Goal: Task Accomplishment & Management: Manage account settings

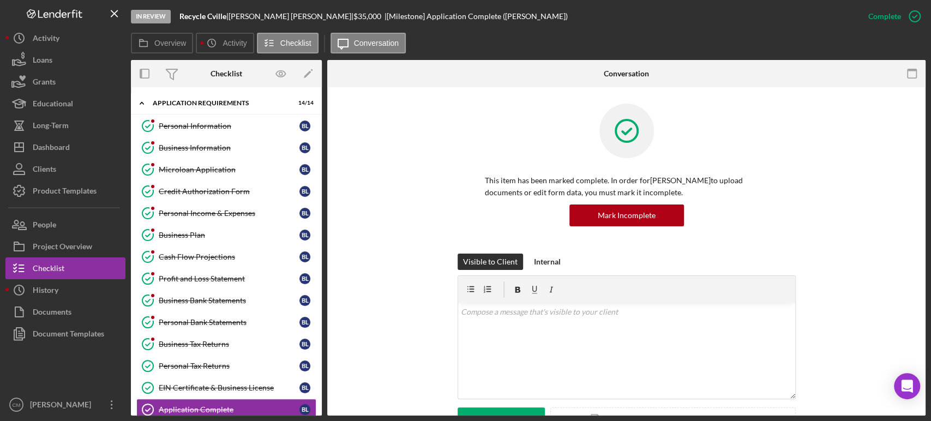
scroll to position [112, 0]
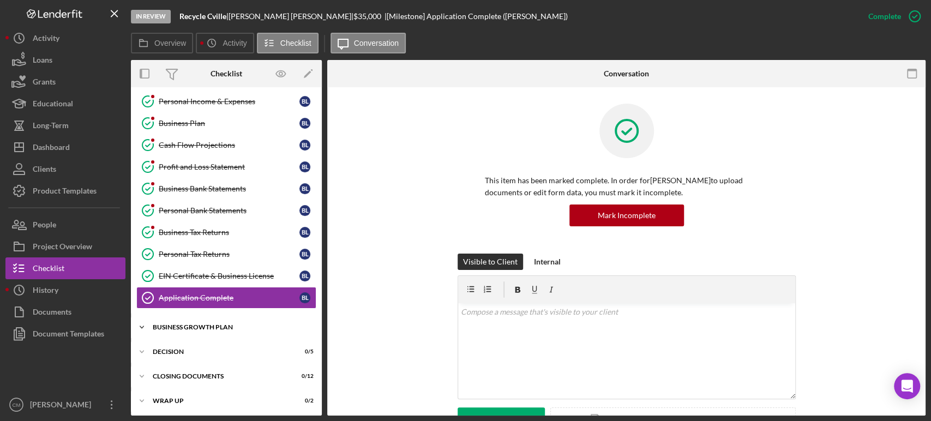
click at [214, 327] on div "Business Growth Plan" at bounding box center [230, 327] width 155 height 7
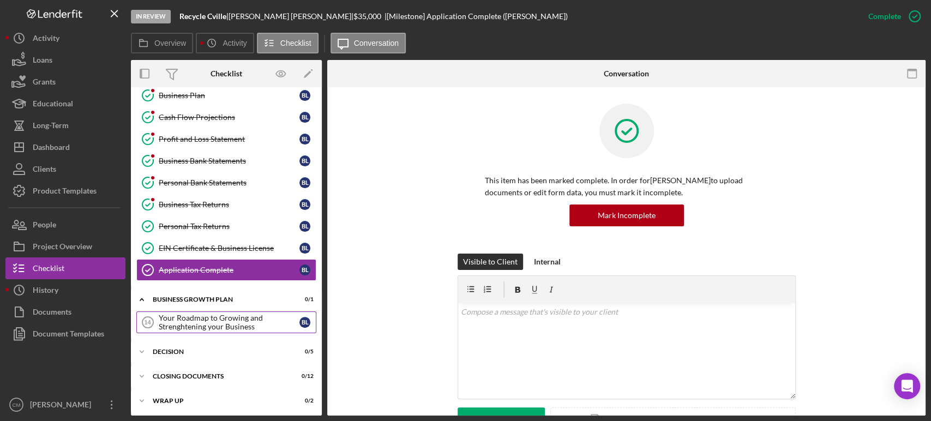
click at [237, 326] on div "Your Roadmap to Growing and Strenghtening your Business" at bounding box center [229, 322] width 141 height 17
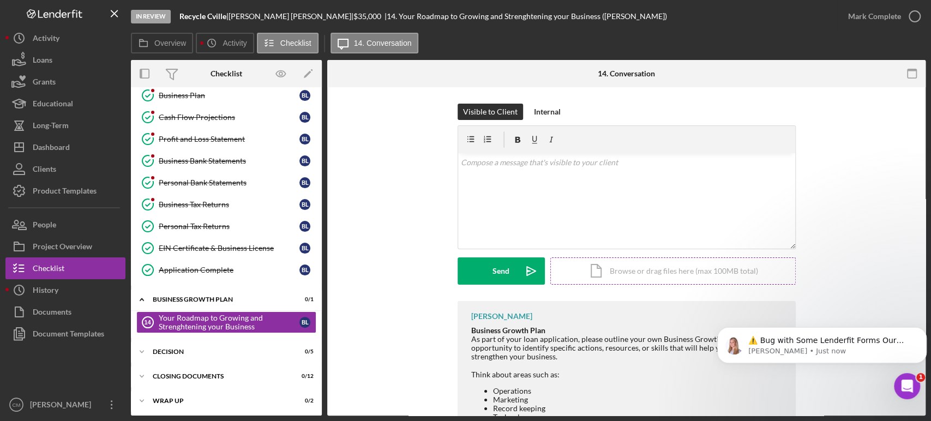
click at [644, 276] on div "Icon/Document Browse or drag files here (max 100MB total) Tap to choose files o…" at bounding box center [672, 270] width 245 height 27
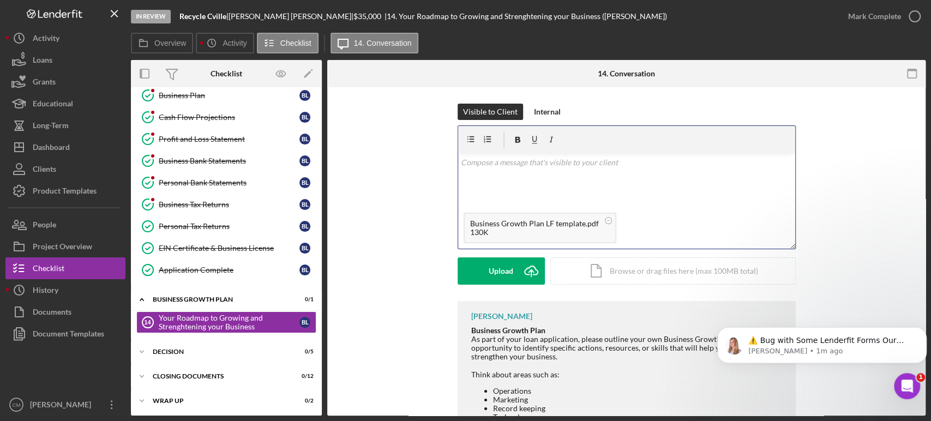
click at [511, 170] on div "v Color teal Color pink Remove color Add row above Add row below Add column bef…" at bounding box center [626, 180] width 337 height 54
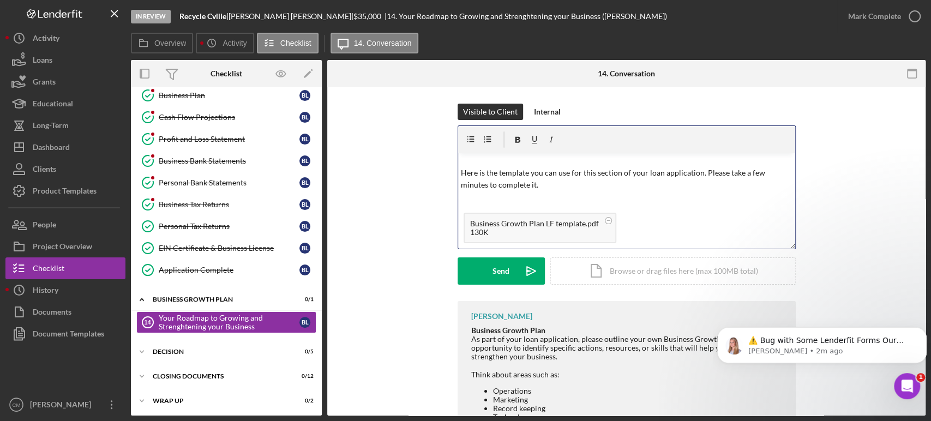
scroll to position [35, 0]
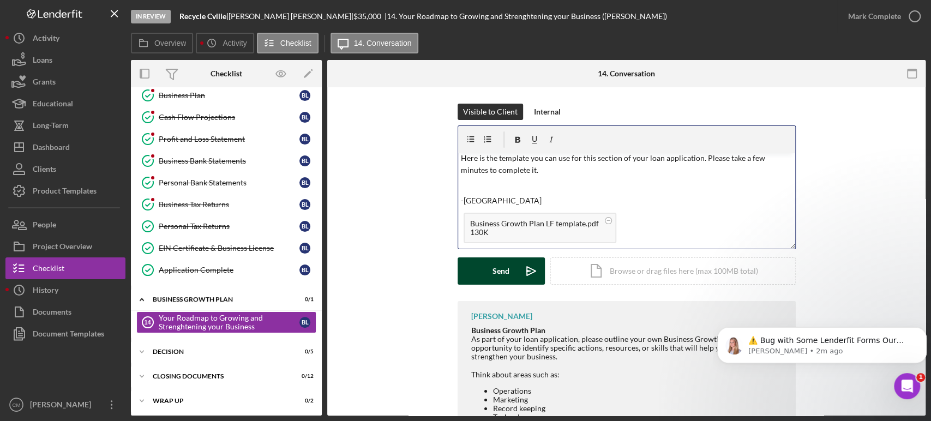
click at [499, 269] on div "Send" at bounding box center [500, 270] width 17 height 27
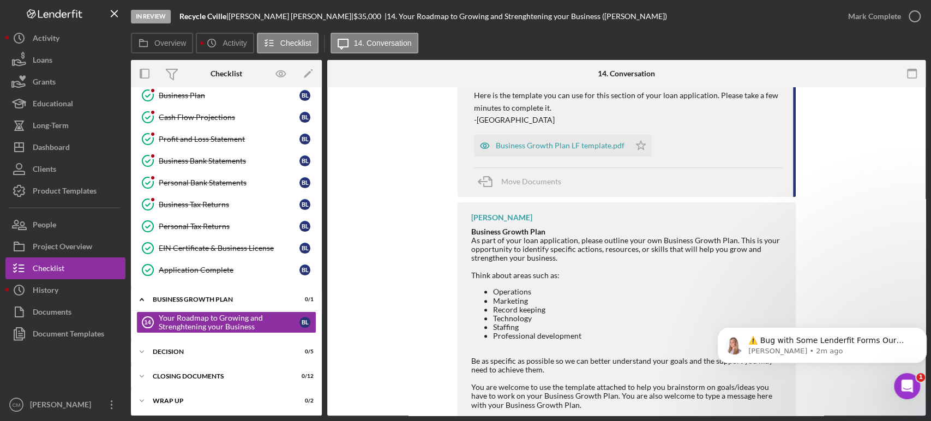
scroll to position [249, 0]
click at [70, 153] on button "Icon/Dashboard Dashboard" at bounding box center [65, 147] width 120 height 22
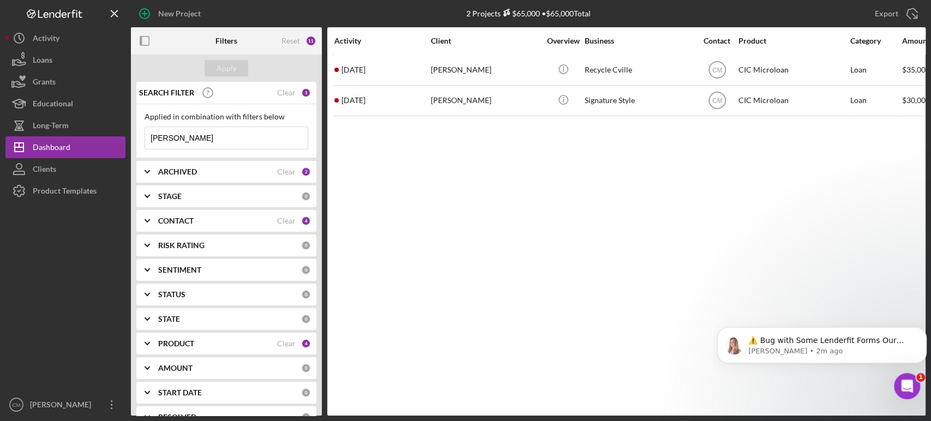
click at [205, 140] on input "[PERSON_NAME]" at bounding box center [226, 138] width 162 height 22
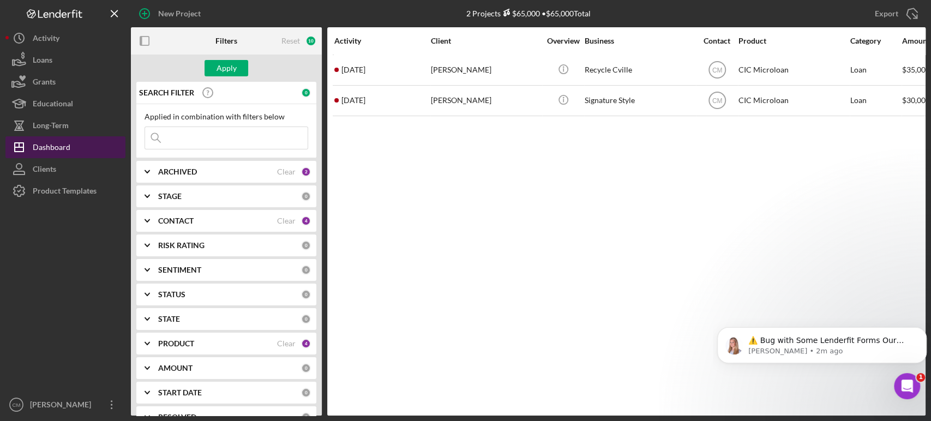
click at [80, 150] on button "Icon/Dashboard Dashboard" at bounding box center [65, 147] width 120 height 22
click at [65, 150] on div "Dashboard" at bounding box center [52, 148] width 38 height 25
click at [238, 70] on button "Apply" at bounding box center [226, 68] width 44 height 16
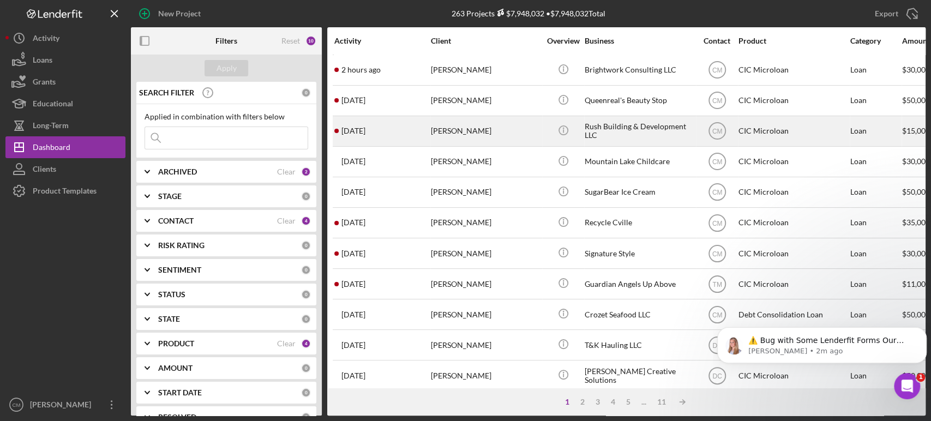
click at [480, 139] on div "[PERSON_NAME]" at bounding box center [485, 131] width 109 height 29
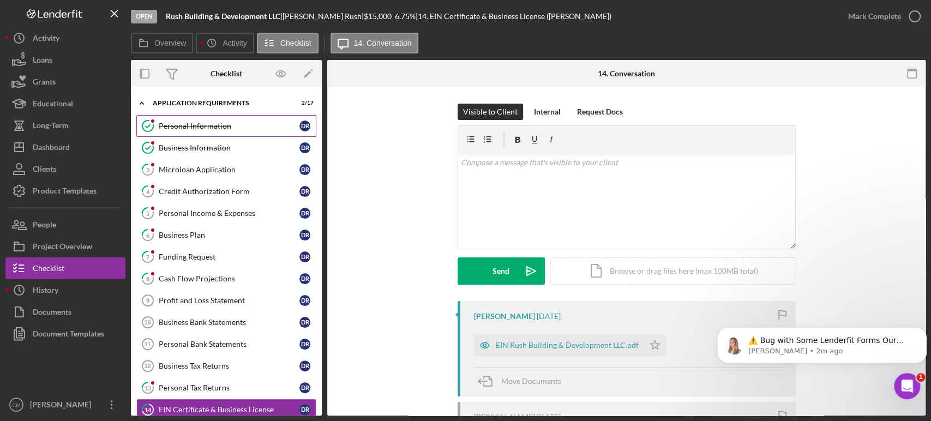
click at [207, 128] on div "Personal Information" at bounding box center [229, 126] width 141 height 9
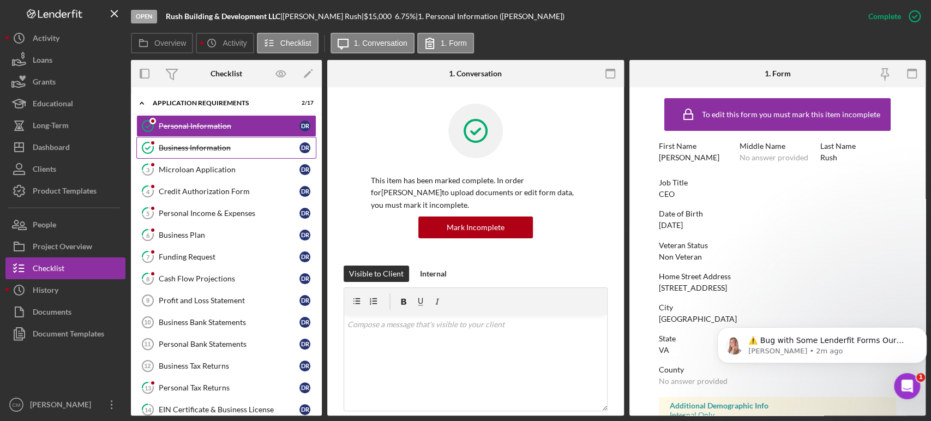
click at [210, 147] on div "Business Information" at bounding box center [229, 147] width 141 height 9
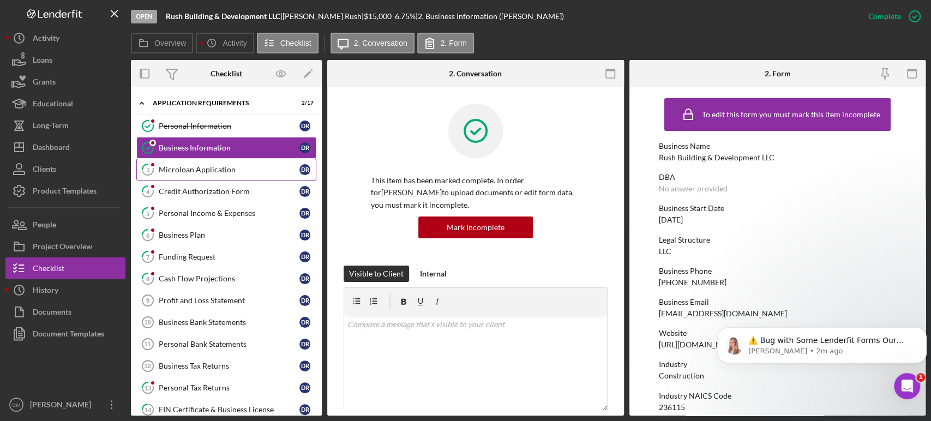
click at [221, 177] on link "3 Microloan Application D R" at bounding box center [226, 170] width 180 height 22
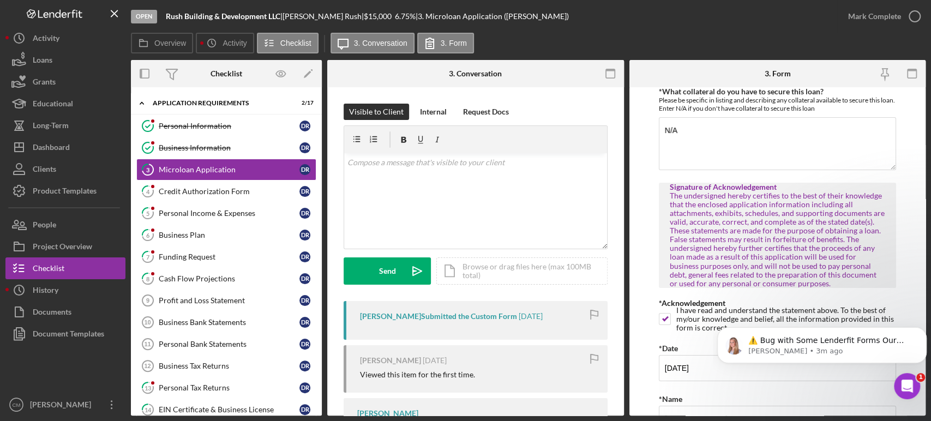
scroll to position [2760, 0]
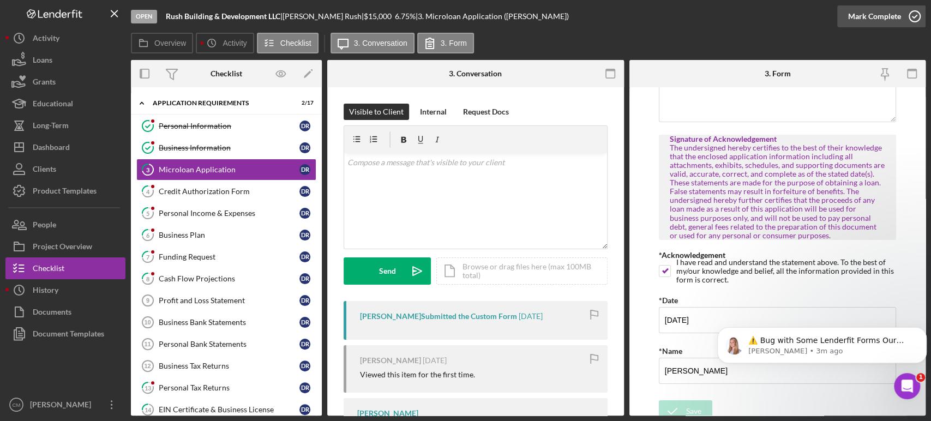
click at [916, 19] on icon "button" at bounding box center [914, 16] width 27 height 27
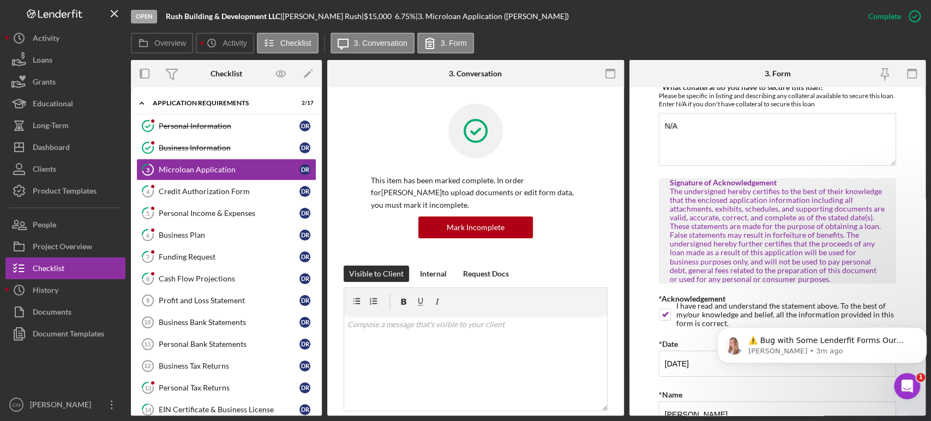
scroll to position [2804, 0]
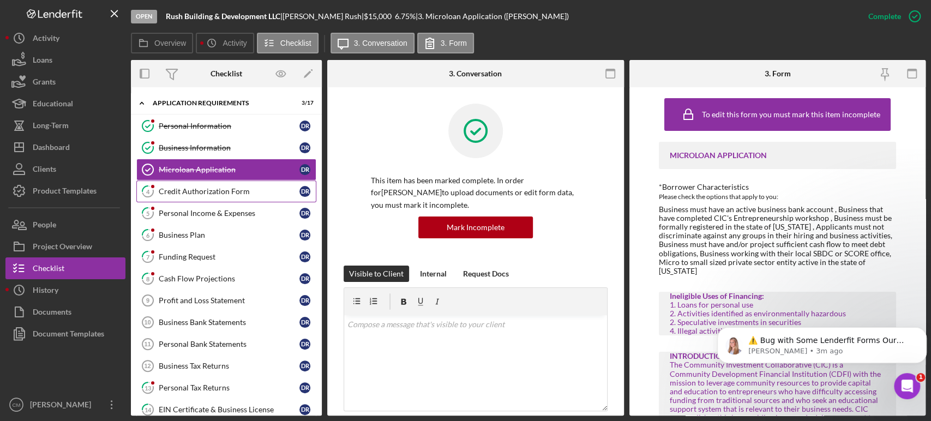
click at [216, 190] on div "Credit Authorization Form" at bounding box center [229, 191] width 141 height 9
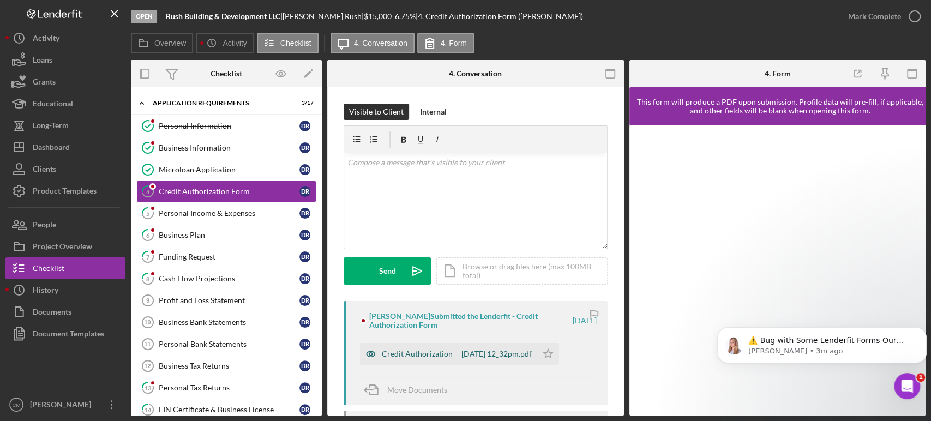
click at [367, 355] on icon "button" at bounding box center [371, 354] width 22 height 22
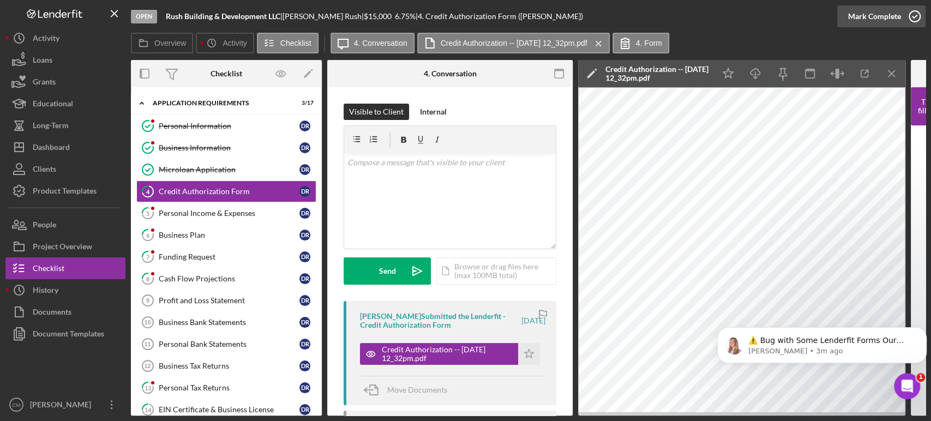
click at [913, 14] on icon "button" at bounding box center [914, 16] width 27 height 27
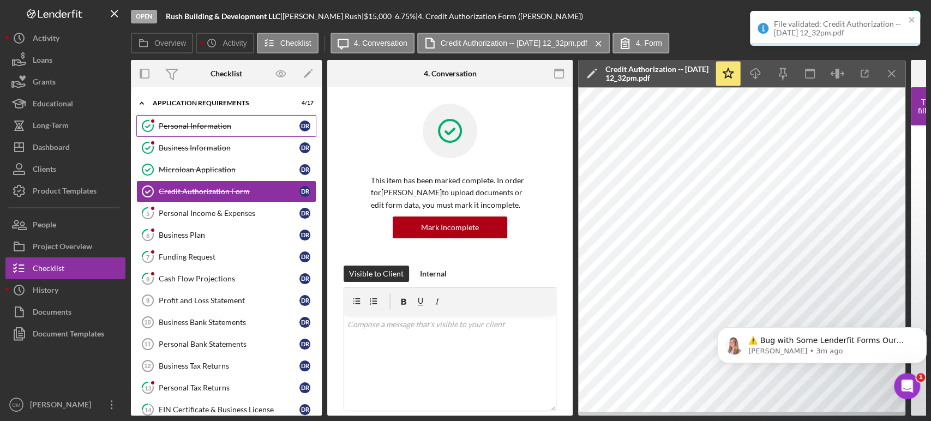
click at [240, 126] on div "Personal Information" at bounding box center [229, 126] width 141 height 9
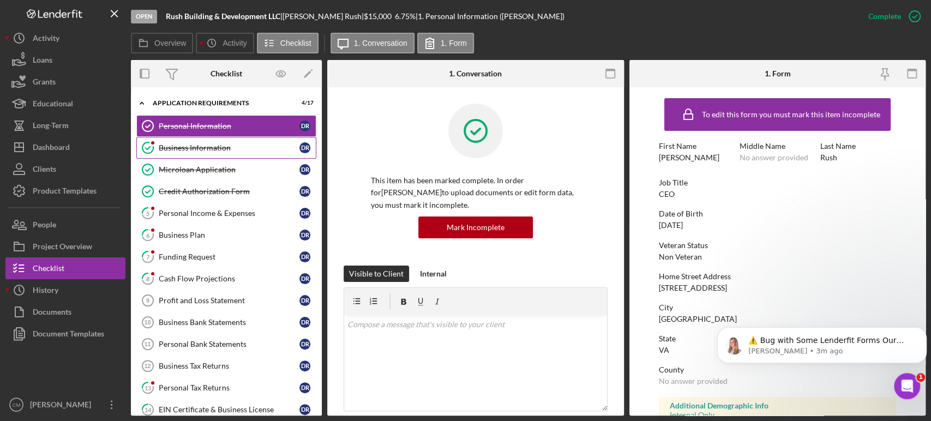
click at [236, 150] on div "Business Information" at bounding box center [229, 147] width 141 height 9
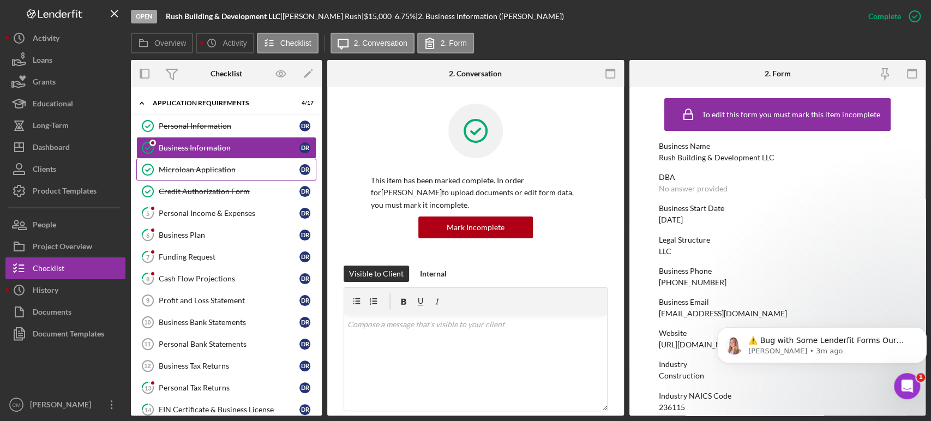
click at [231, 175] on link "Microloan Application Microloan Application D R" at bounding box center [226, 170] width 180 height 22
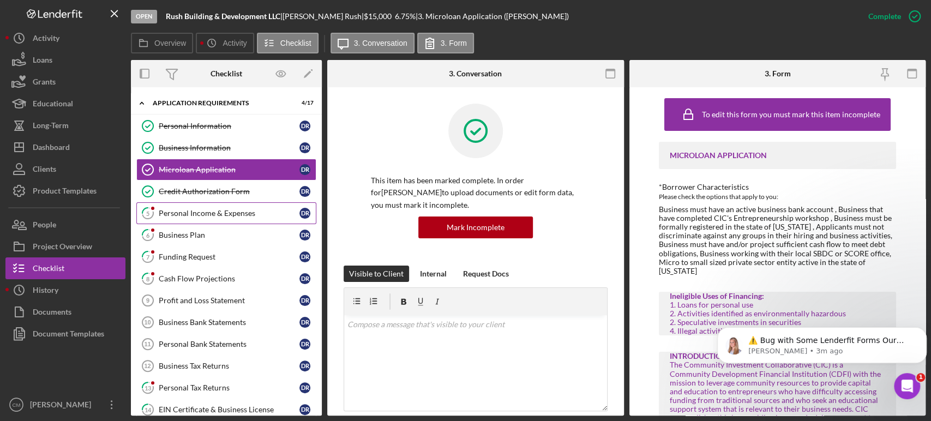
click at [219, 218] on link "5 Personal Income & Expenses D R" at bounding box center [226, 213] width 180 height 22
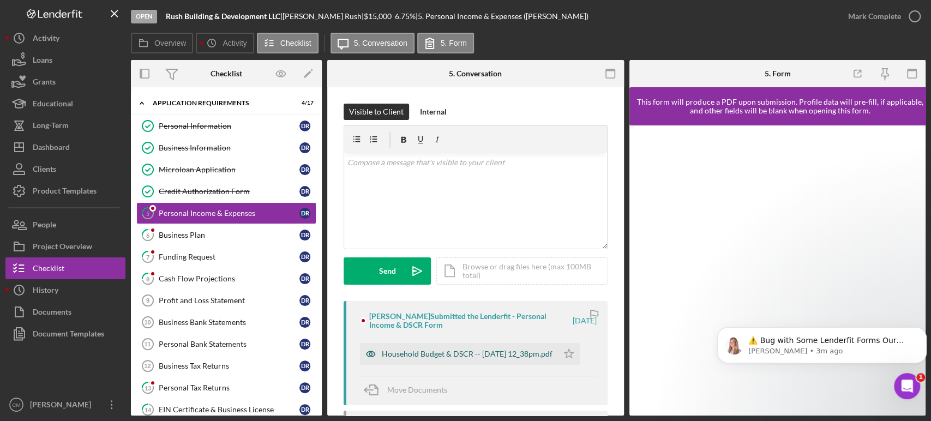
click at [371, 353] on icon "button" at bounding box center [370, 354] width 3 height 3
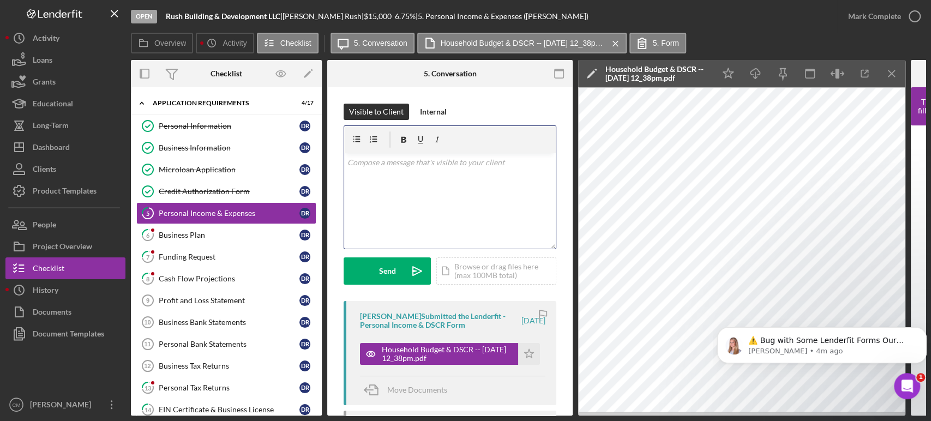
click at [445, 205] on div "v Color teal Color pink Remove color Add row above Add row below Add column bef…" at bounding box center [450, 200] width 212 height 95
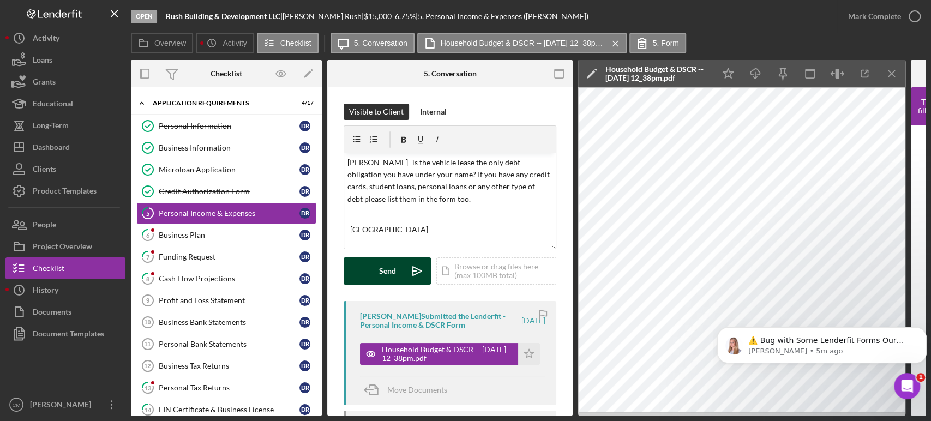
click at [393, 265] on div "Send" at bounding box center [387, 270] width 17 height 27
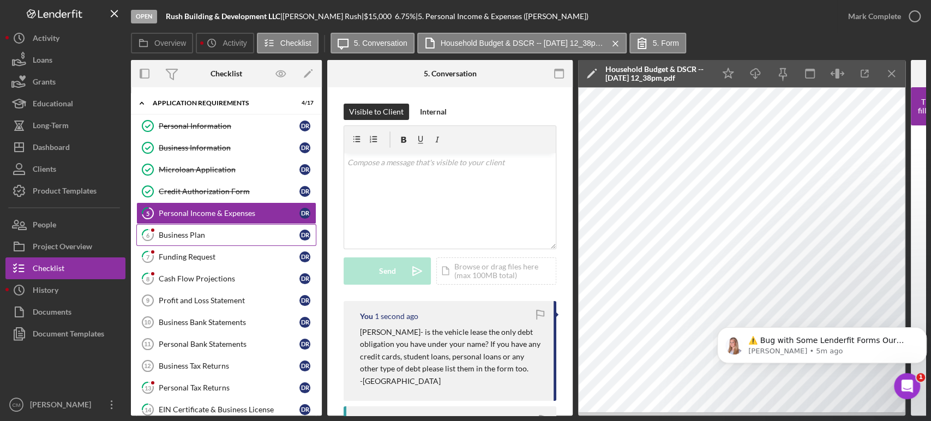
click at [219, 243] on link "6 Business Plan D R" at bounding box center [226, 235] width 180 height 22
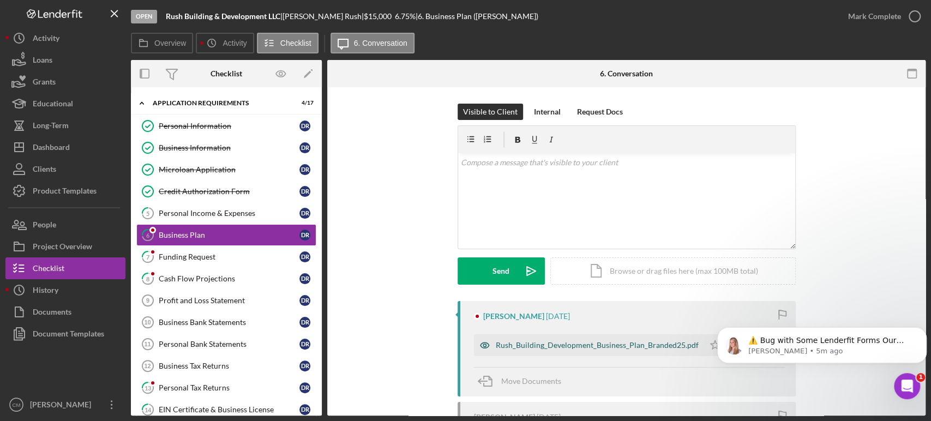
click at [477, 345] on icon "button" at bounding box center [485, 345] width 22 height 22
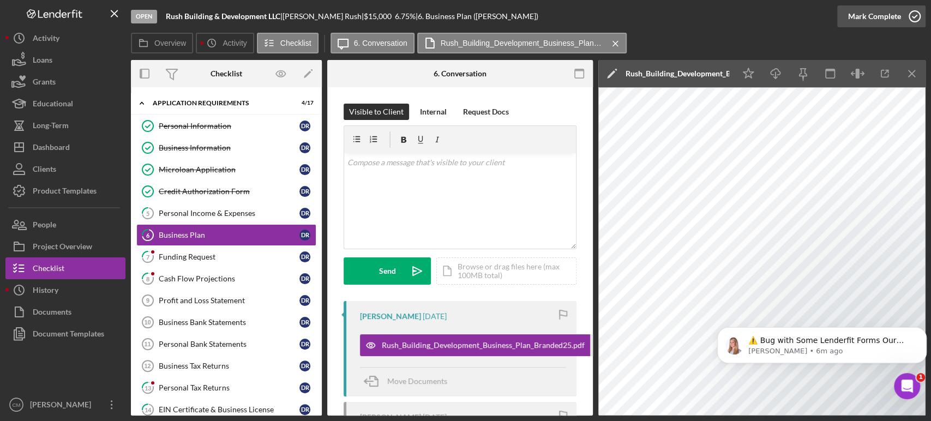
click at [912, 19] on icon "button" at bounding box center [914, 16] width 27 height 27
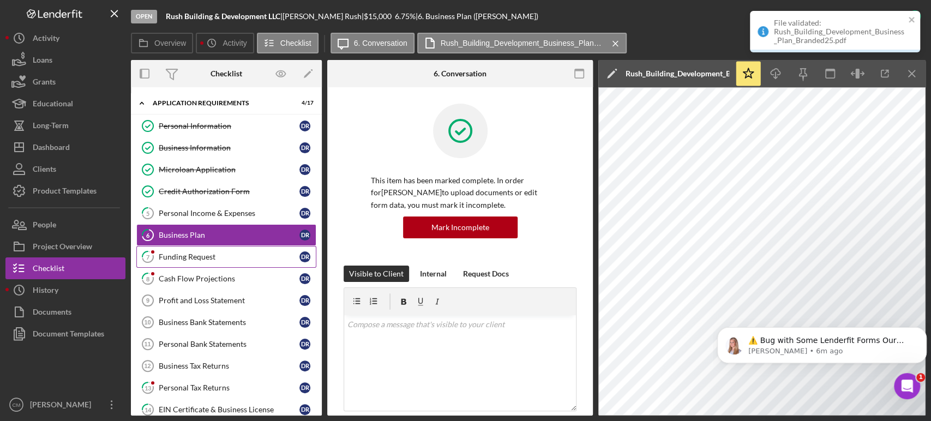
click at [215, 260] on div "Funding Request" at bounding box center [229, 256] width 141 height 9
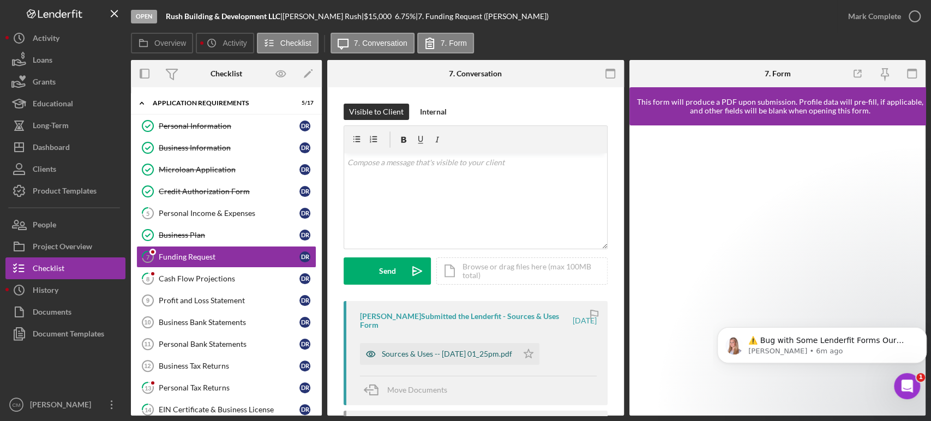
click at [369, 355] on icon "button" at bounding box center [371, 354] width 22 height 22
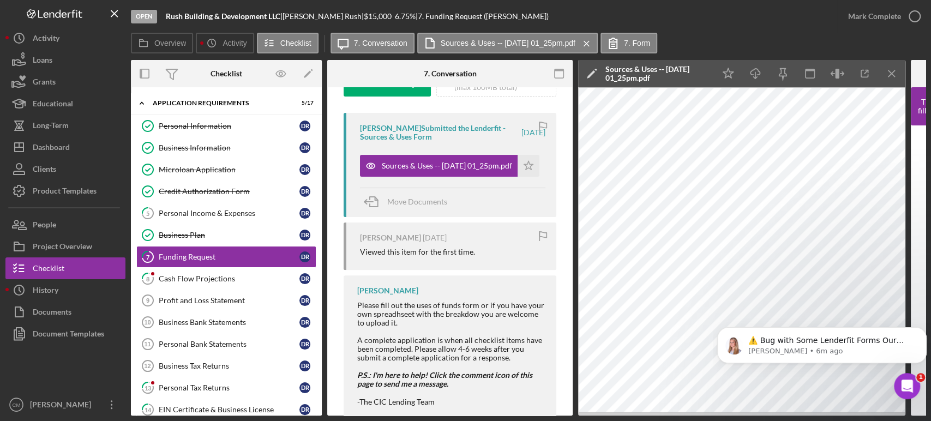
scroll to position [189, 0]
click at [912, 19] on icon "button" at bounding box center [914, 16] width 27 height 27
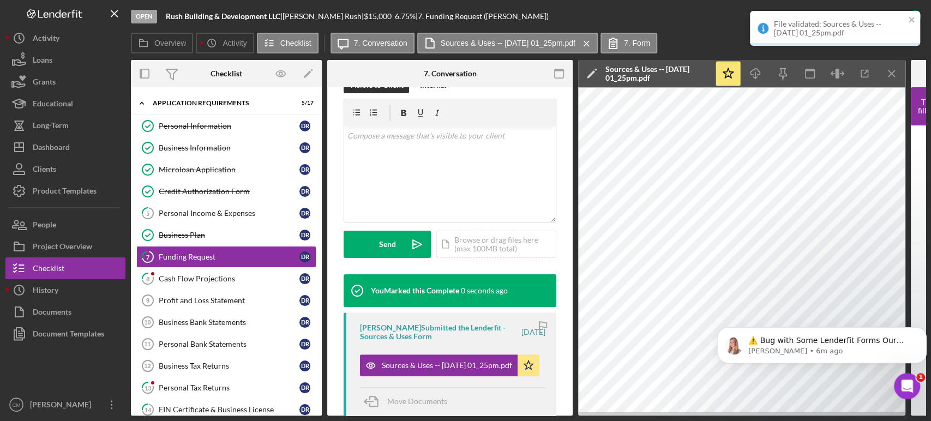
scroll to position [351, 0]
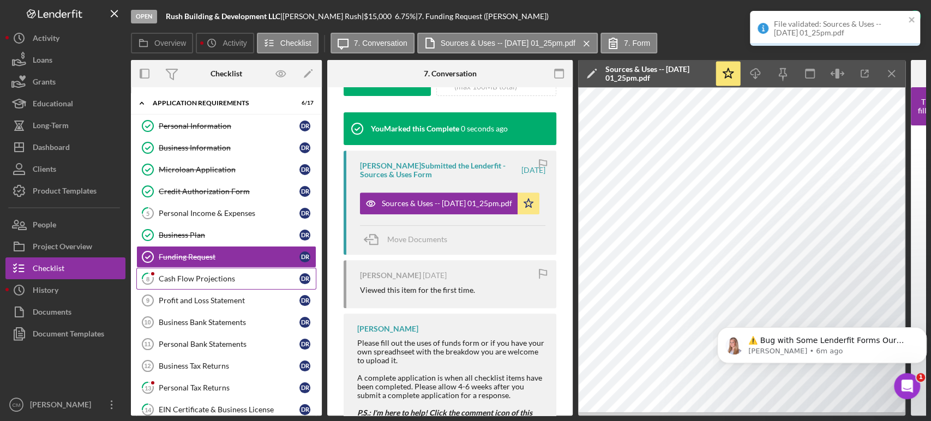
click at [176, 281] on div "Cash Flow Projections" at bounding box center [229, 278] width 141 height 9
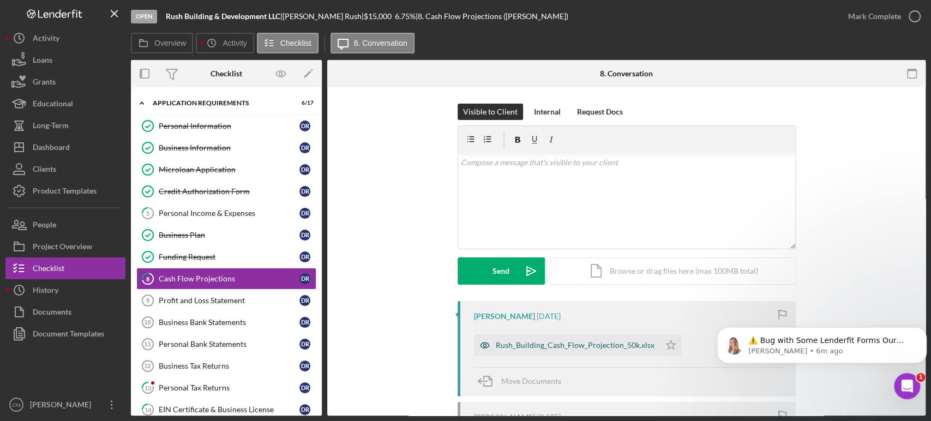
click at [484, 343] on icon "button" at bounding box center [484, 344] width 9 height 5
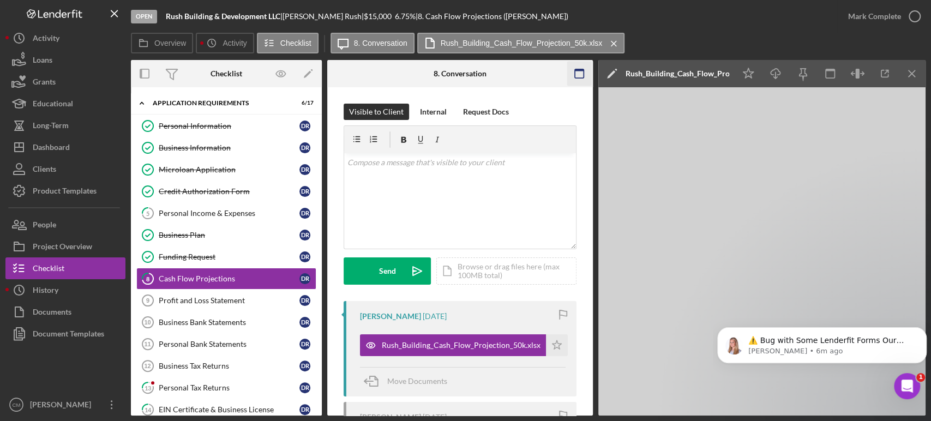
click at [576, 74] on icon "button" at bounding box center [578, 74] width 25 height 25
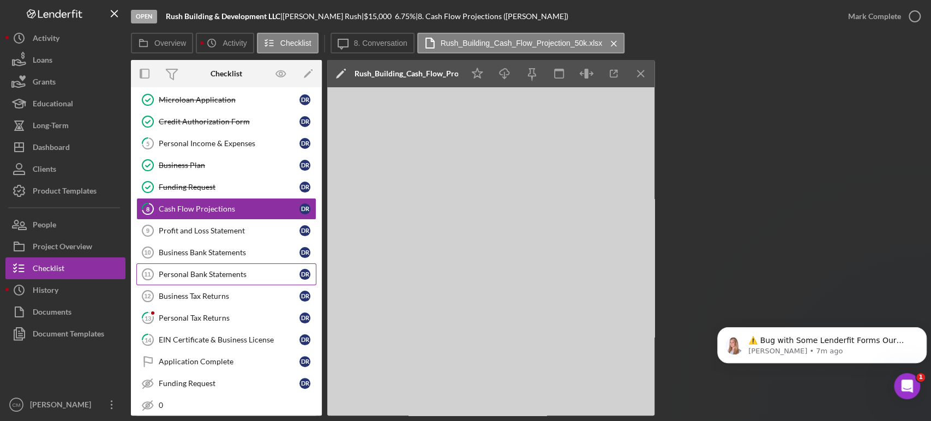
scroll to position [75, 0]
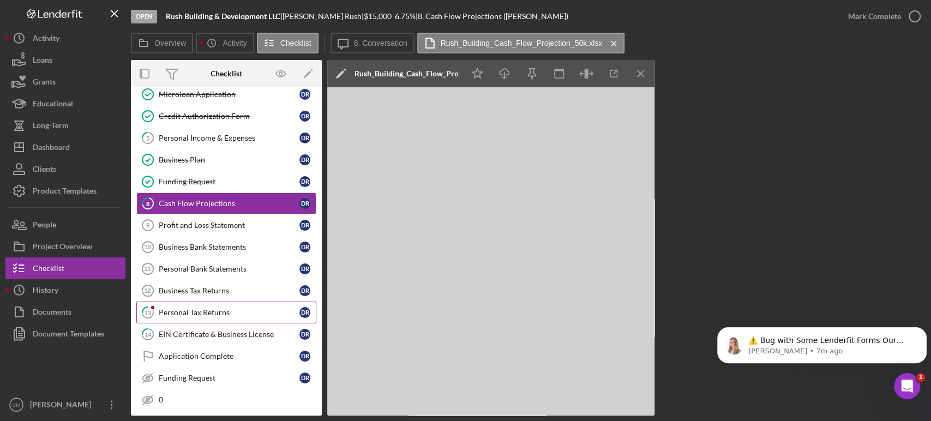
click at [222, 308] on div "Personal Tax Returns" at bounding box center [229, 312] width 141 height 9
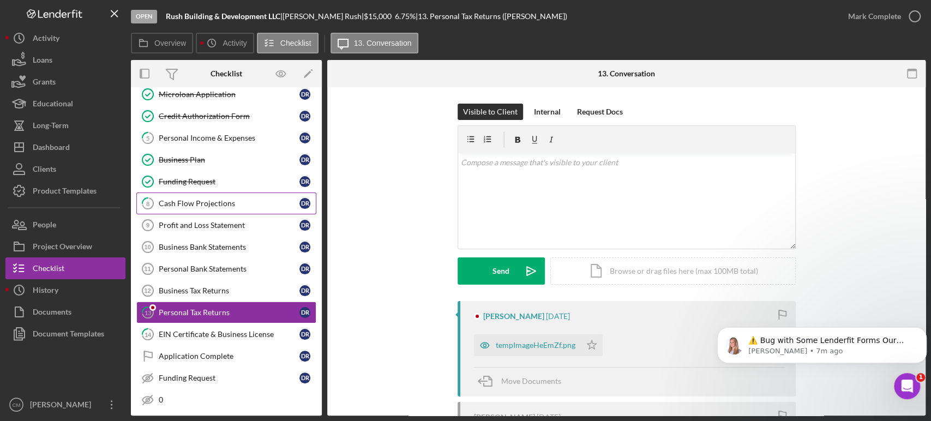
click at [218, 211] on link "8 Cash Flow Projections D R" at bounding box center [226, 203] width 180 height 22
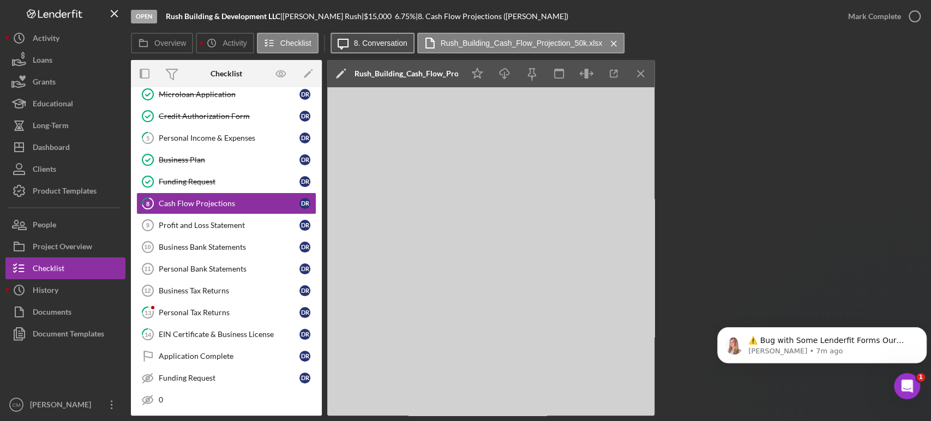
click at [377, 45] on label "8. Conversation" at bounding box center [380, 43] width 53 height 9
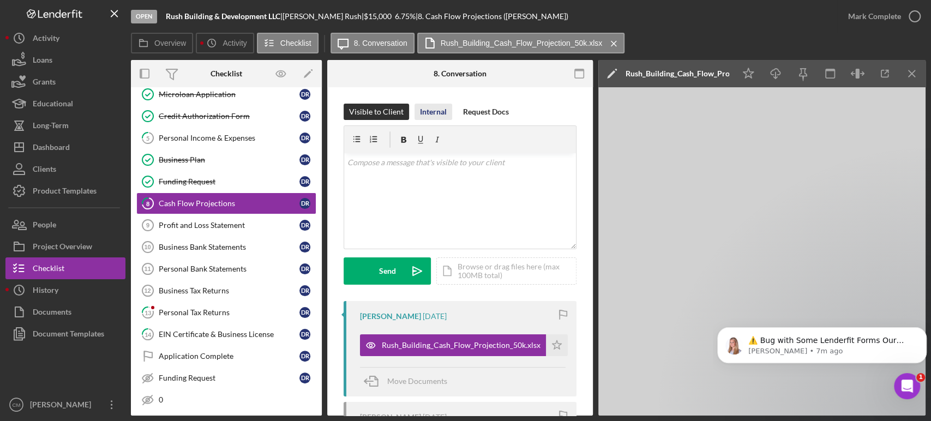
click at [424, 119] on div "Internal" at bounding box center [433, 112] width 27 height 16
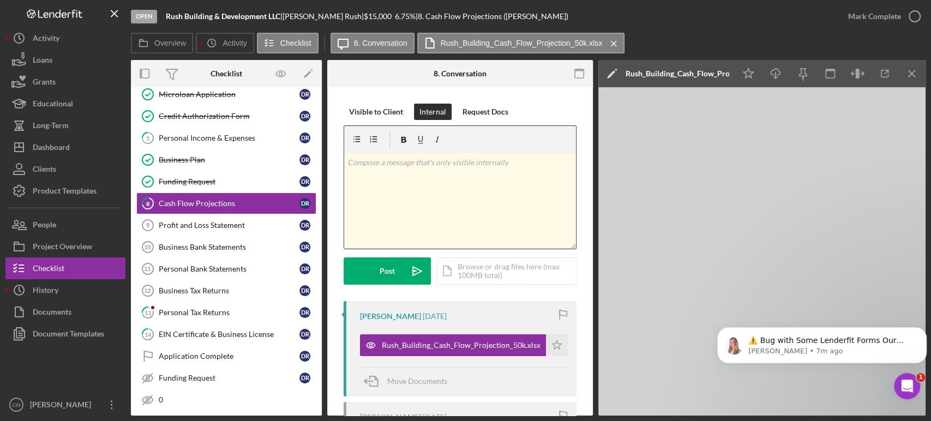
click at [432, 185] on div "v Color teal Color pink Remove color Add row above Add row below Add column bef…" at bounding box center [460, 200] width 232 height 95
click at [393, 275] on div "Post" at bounding box center [386, 270] width 15 height 27
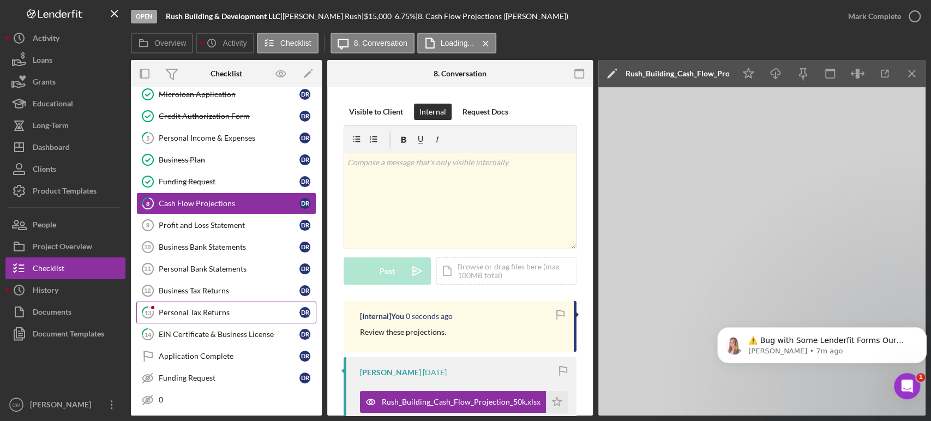
click at [213, 311] on div "Personal Tax Returns" at bounding box center [229, 312] width 141 height 9
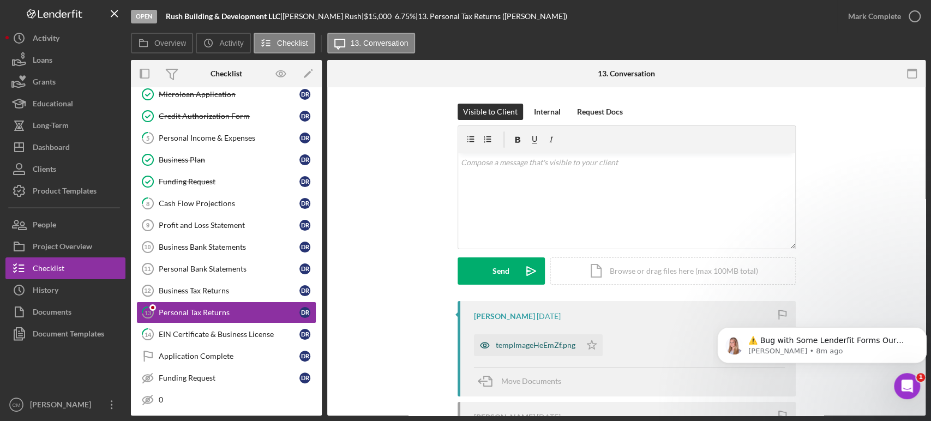
click at [480, 345] on icon "button" at bounding box center [485, 345] width 22 height 22
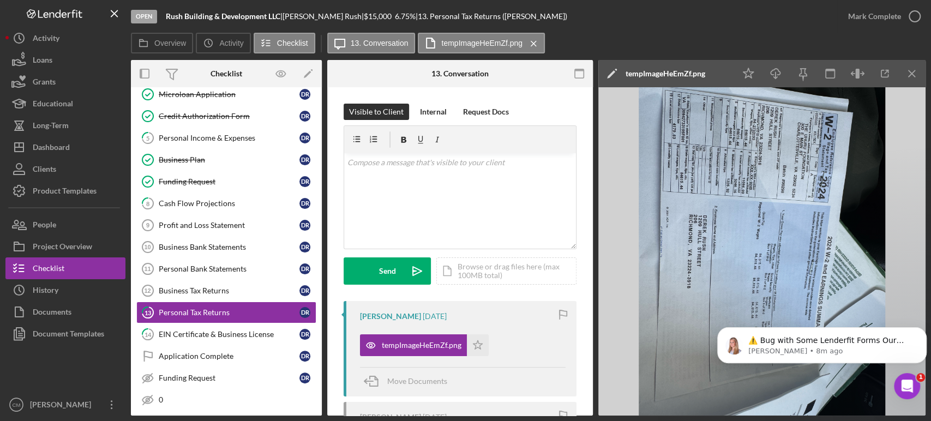
click at [752, 182] on img at bounding box center [761, 251] width 327 height 328
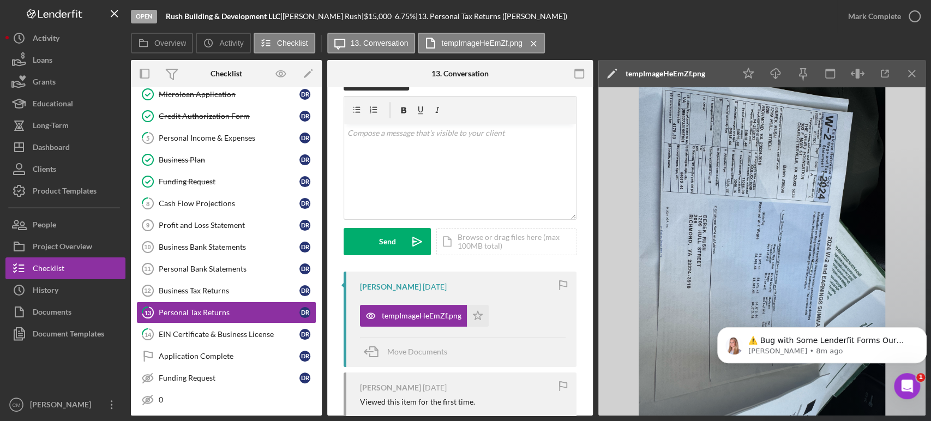
scroll to position [21, 0]
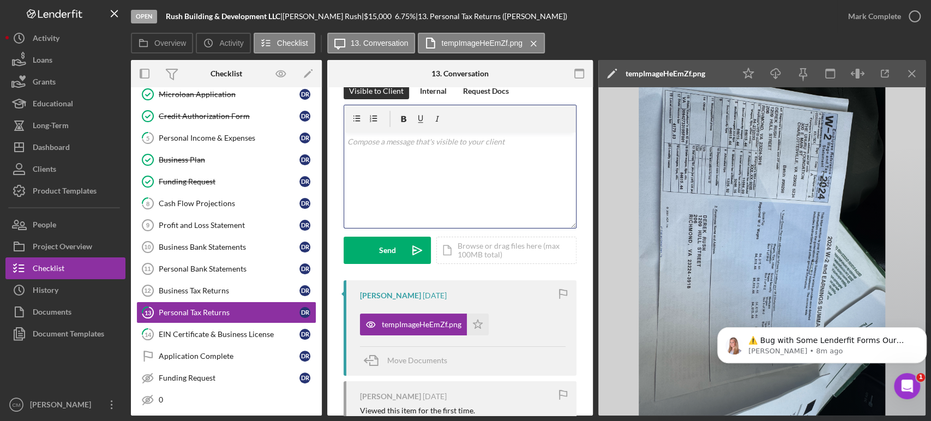
click at [444, 189] on div "v Color teal Color pink Remove color Add row above Add row below Add column bef…" at bounding box center [460, 179] width 232 height 95
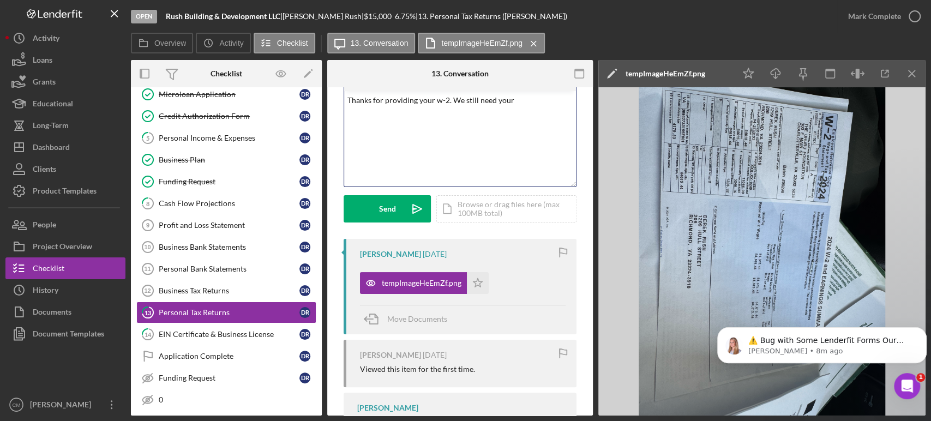
scroll to position [0, 0]
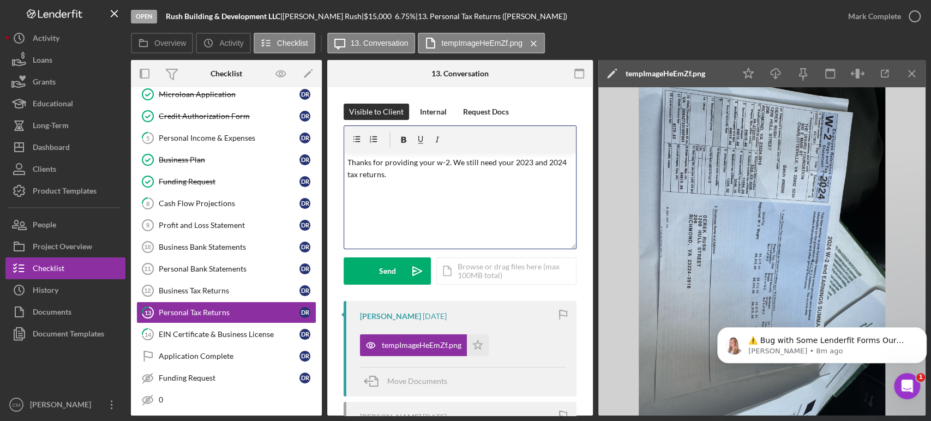
click at [350, 164] on p "Thanks for providing your w-2. We still need your 2023 and 2024 tax returns." at bounding box center [460, 168] width 226 height 25
click at [436, 181] on div "v Color teal Color pink Remove color Add row above Add row below Add column bef…" at bounding box center [460, 200] width 232 height 95
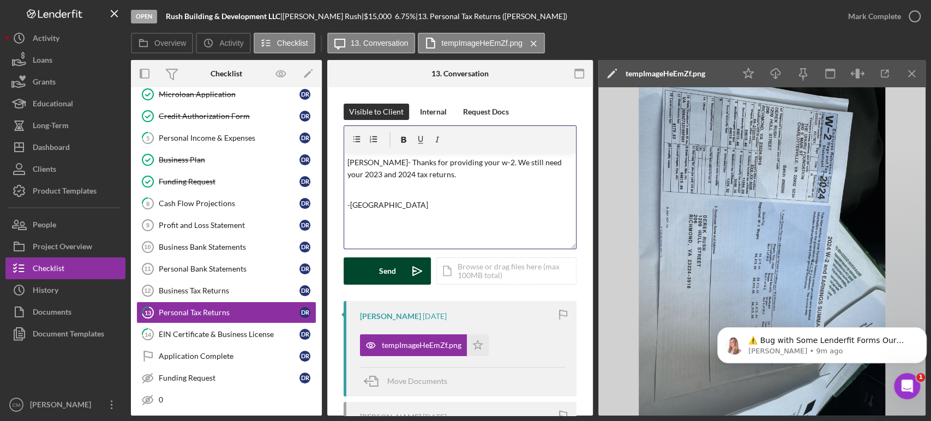
click at [395, 270] on div "Send" at bounding box center [387, 270] width 17 height 27
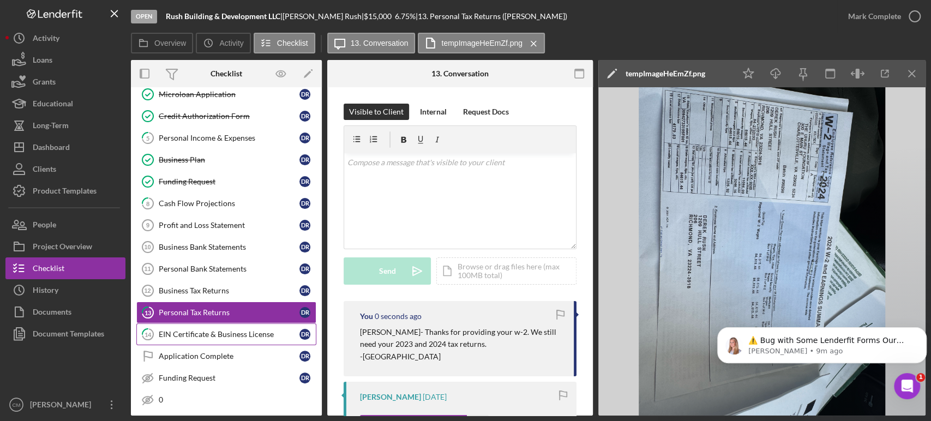
click at [209, 330] on div "EIN Certificate & Business License" at bounding box center [229, 334] width 141 height 9
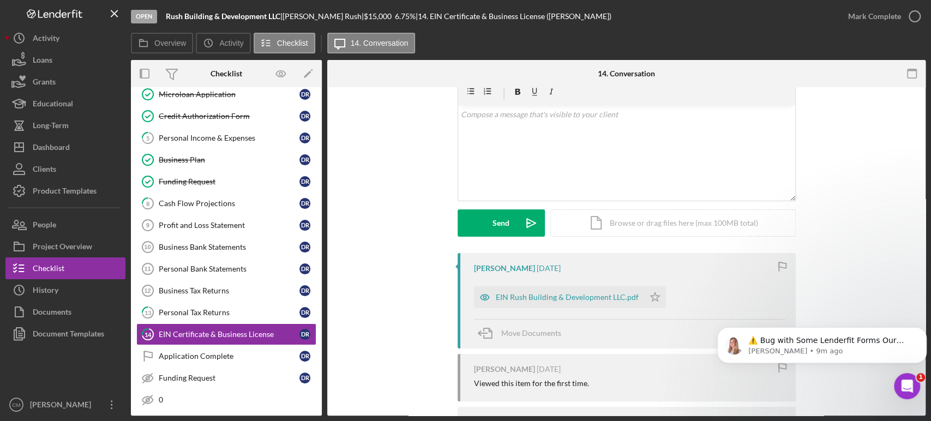
scroll to position [53, 0]
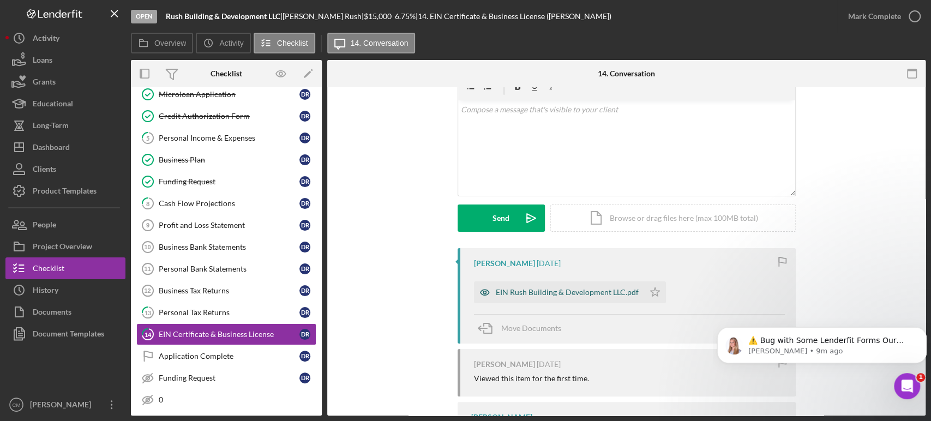
click at [480, 290] on icon "button" at bounding box center [485, 292] width 22 height 22
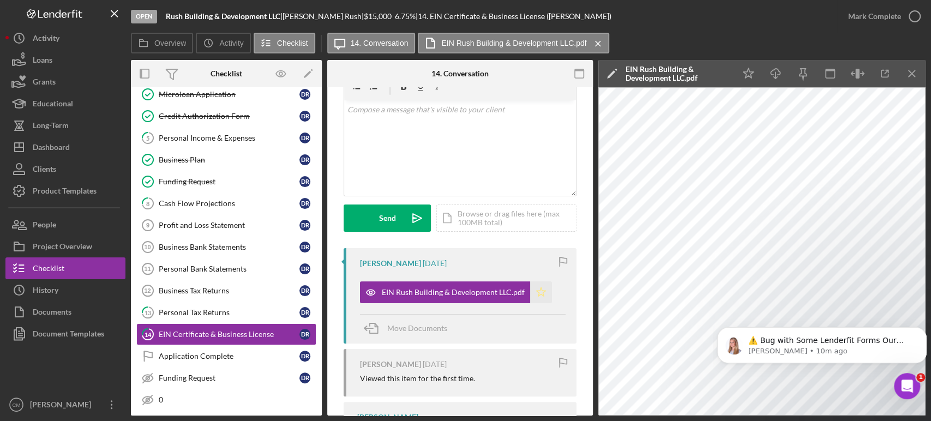
click at [541, 292] on icon "Icon/Star" at bounding box center [541, 292] width 22 height 22
click at [911, 19] on icon "button" at bounding box center [914, 16] width 27 height 27
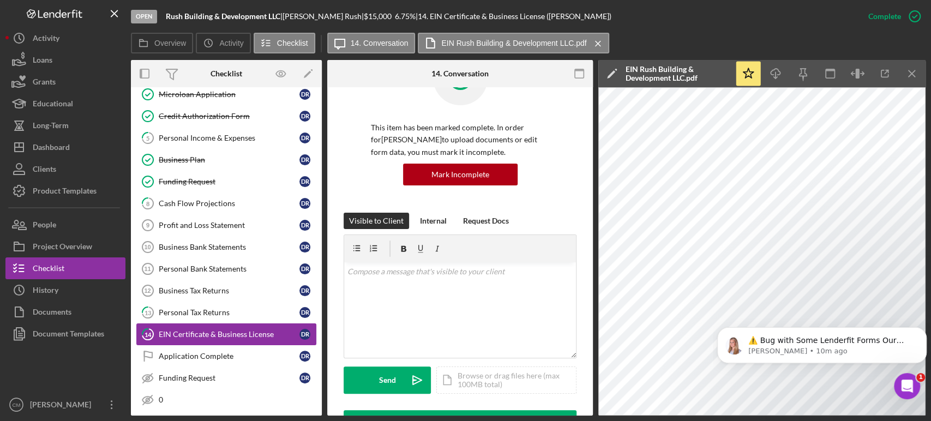
scroll to position [215, 0]
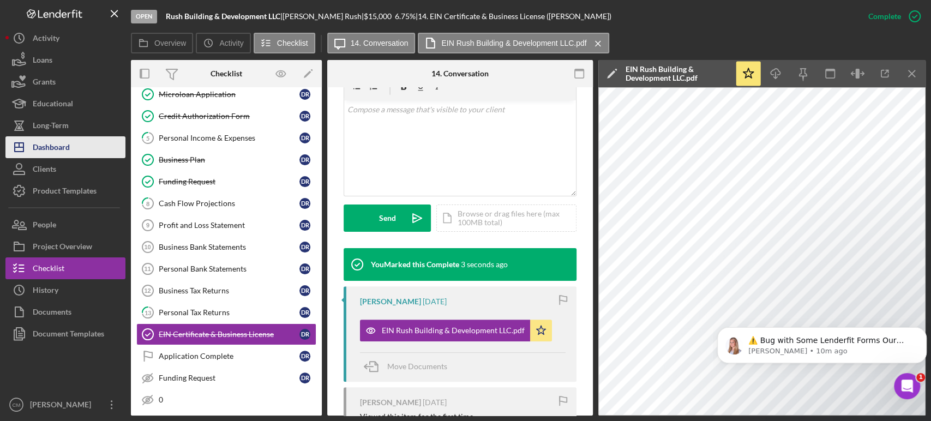
click at [63, 144] on div "Dashboard" at bounding box center [51, 148] width 37 height 25
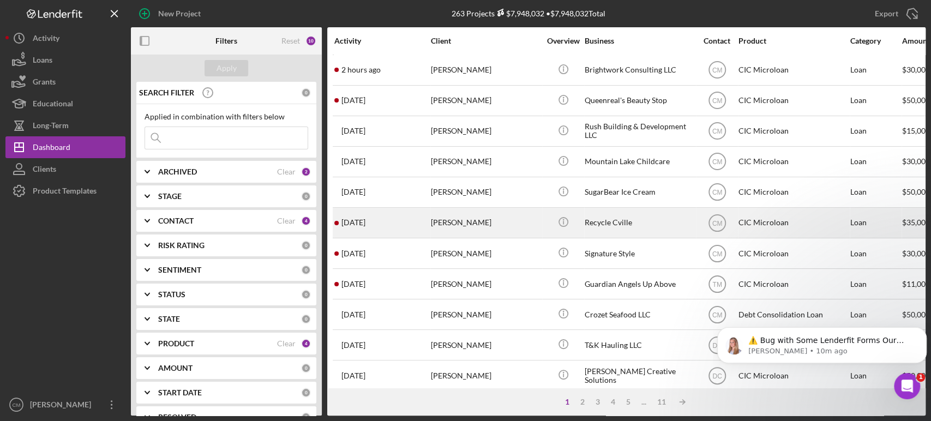
click at [479, 228] on div "[PERSON_NAME]" at bounding box center [485, 222] width 109 height 29
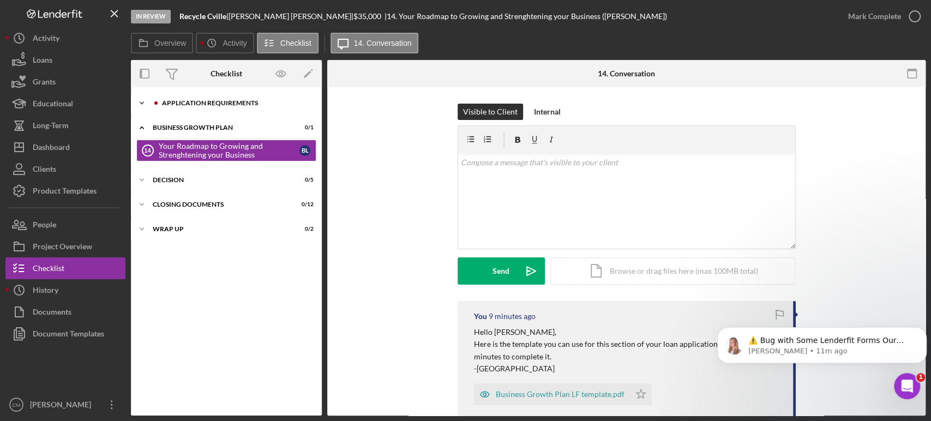
click at [165, 110] on div "Icon/Expander APPLICATION REQUIREMENTS 14 / 14" at bounding box center [226, 103] width 191 height 22
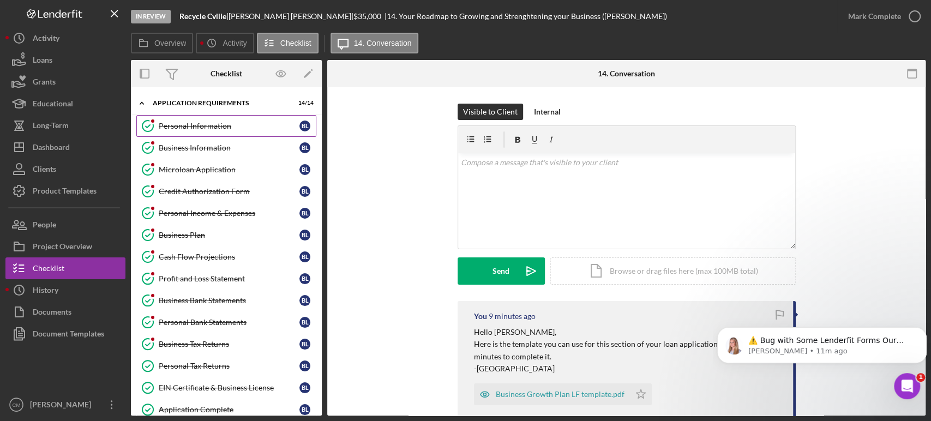
click at [171, 128] on div "Personal Information" at bounding box center [229, 126] width 141 height 9
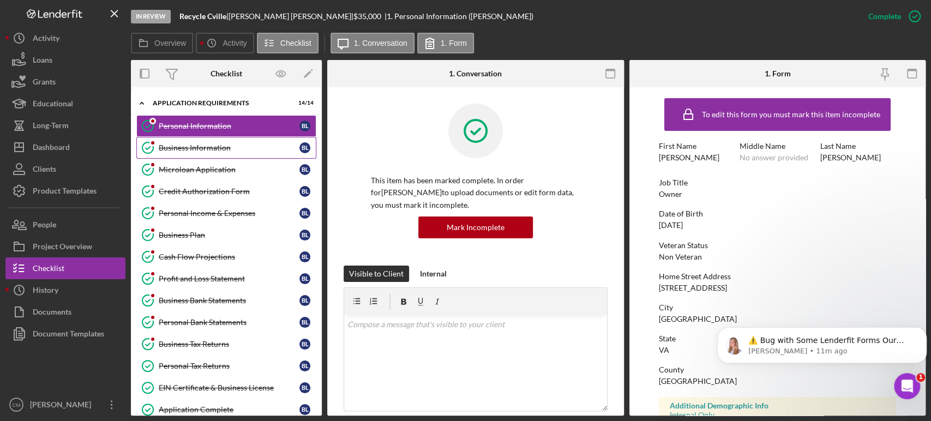
click at [179, 144] on div "Business Information" at bounding box center [229, 147] width 141 height 9
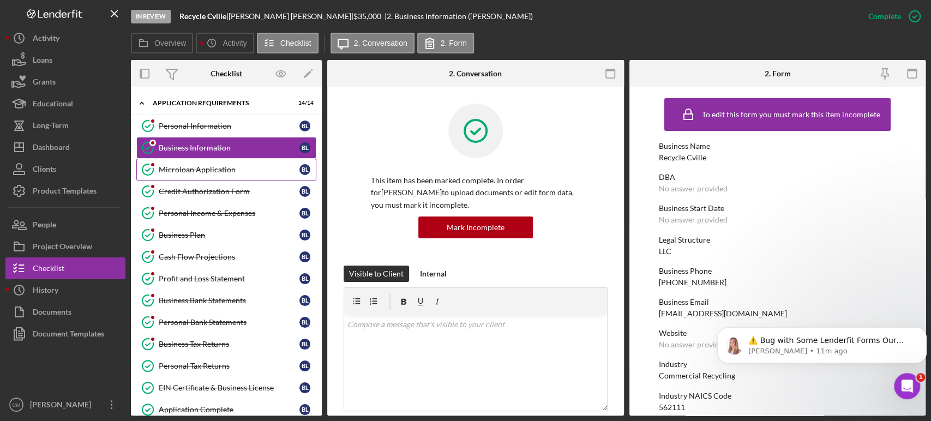
click at [194, 165] on div "Microloan Application" at bounding box center [229, 169] width 141 height 9
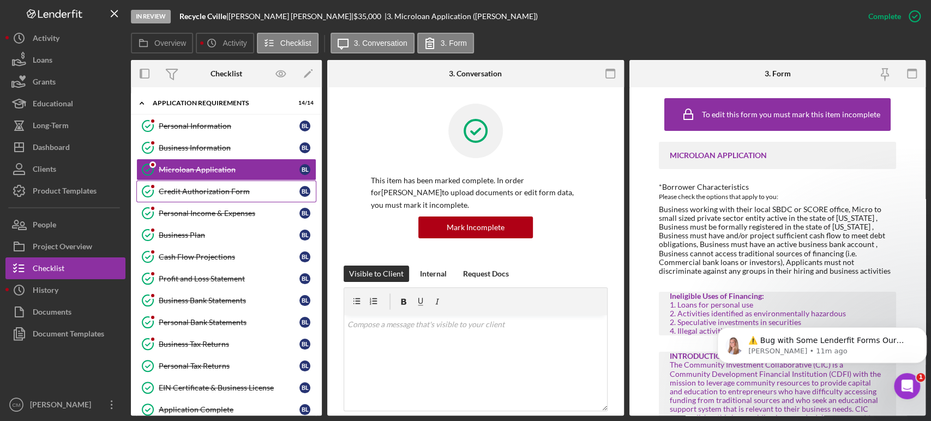
click at [197, 191] on div "Credit Authorization Form" at bounding box center [229, 191] width 141 height 9
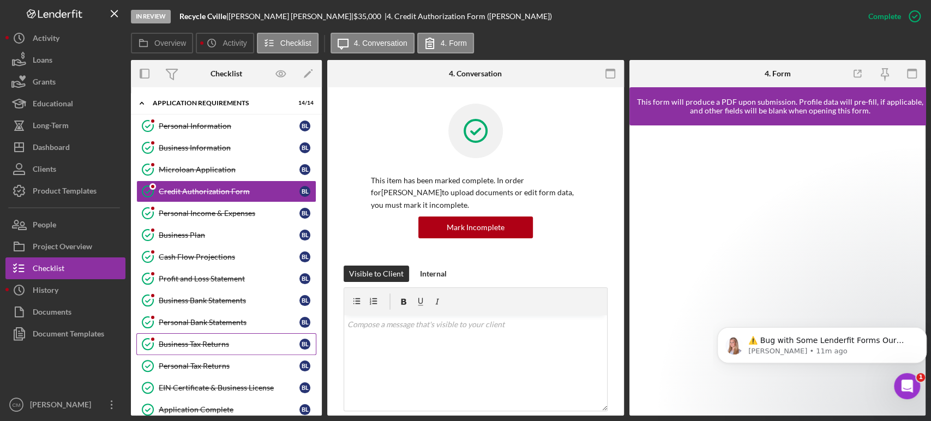
click at [212, 335] on link "Business Tax Returns Business Tax Returns [PERSON_NAME]" at bounding box center [226, 344] width 180 height 22
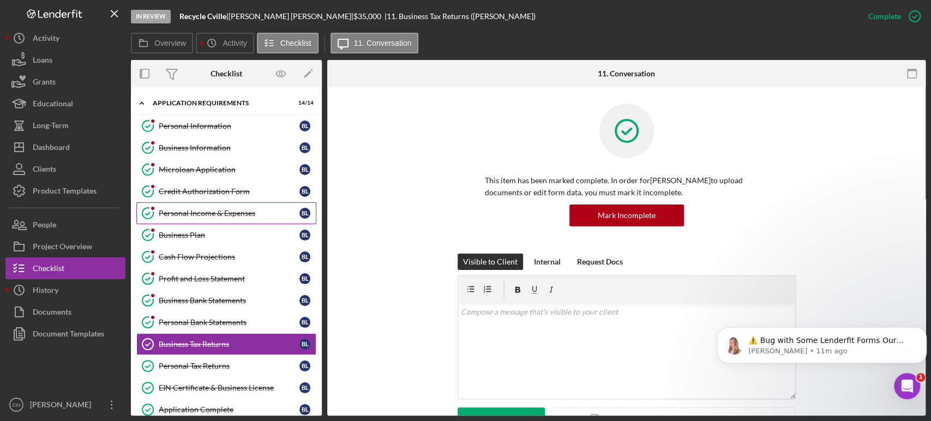
click at [207, 204] on link "Personal Income & Expenses Personal Income & Expenses [PERSON_NAME]" at bounding box center [226, 213] width 180 height 22
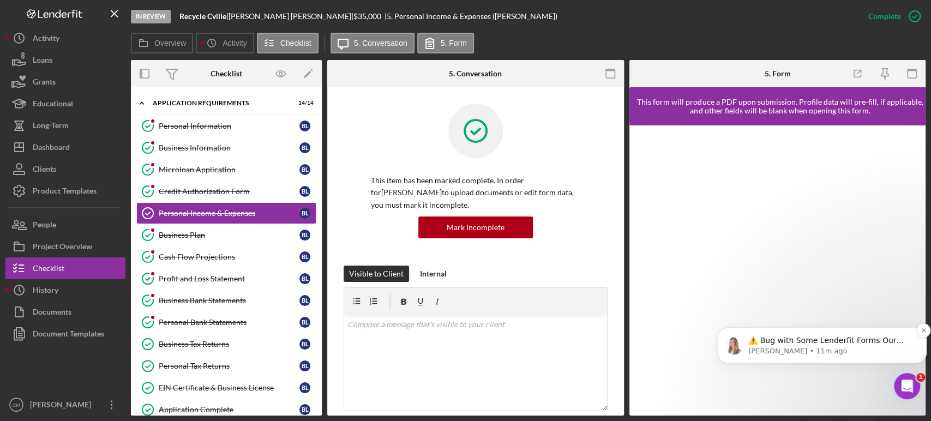
click at [843, 352] on p "[PERSON_NAME] • 11m ago" at bounding box center [830, 351] width 165 height 10
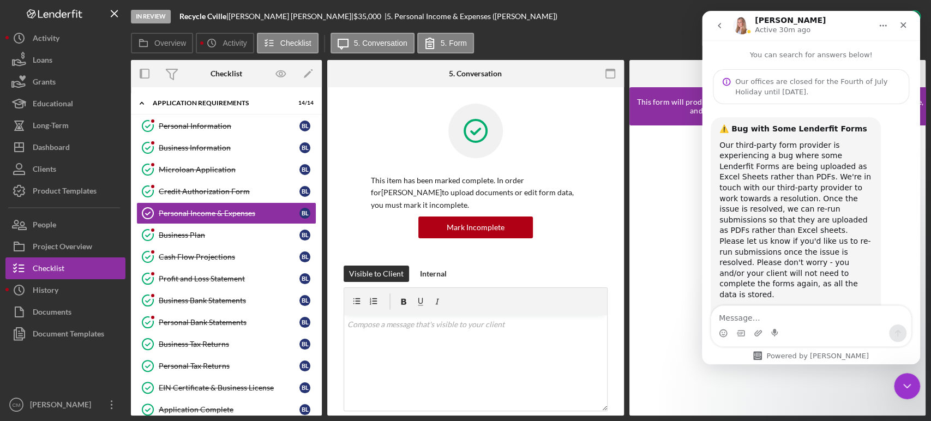
scroll to position [17, 0]
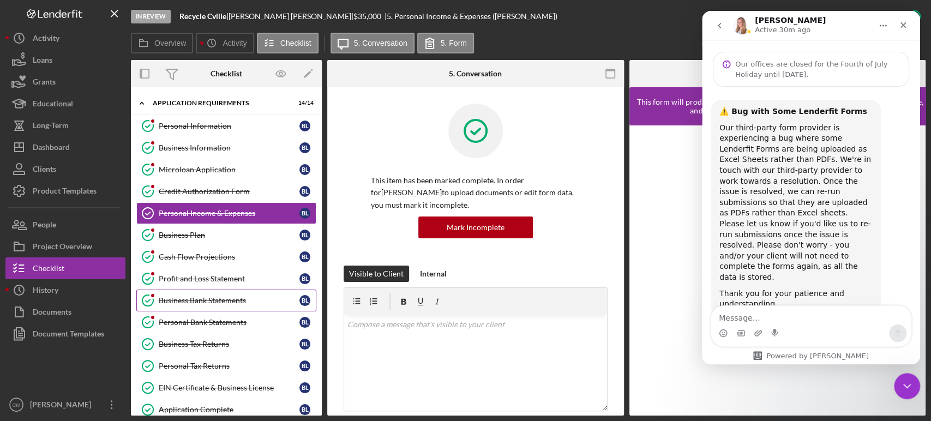
click at [222, 306] on link "Business Bank Statements Business Bank Statements [PERSON_NAME]" at bounding box center [226, 301] width 180 height 22
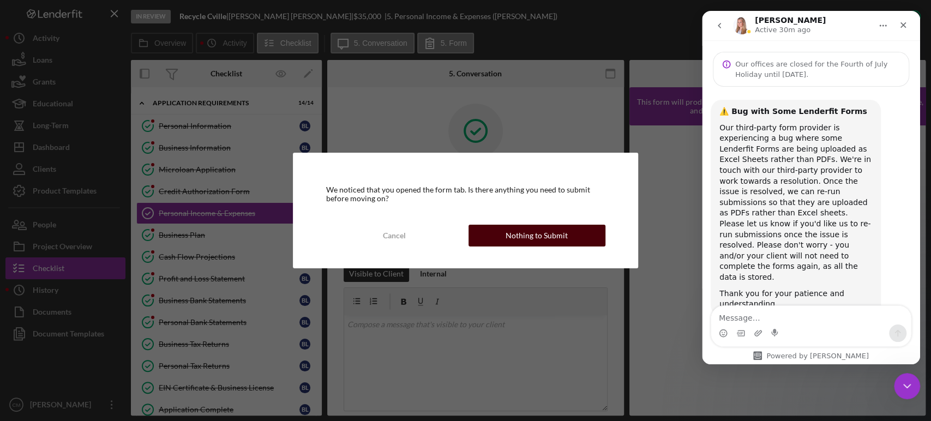
click at [499, 238] on button "Nothing to Submit" at bounding box center [536, 236] width 137 height 22
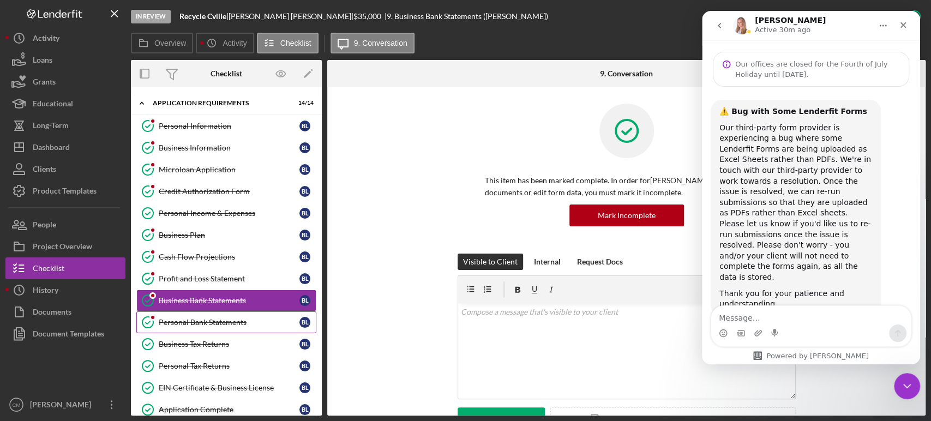
click at [233, 320] on div "Personal Bank Statements" at bounding box center [229, 322] width 141 height 9
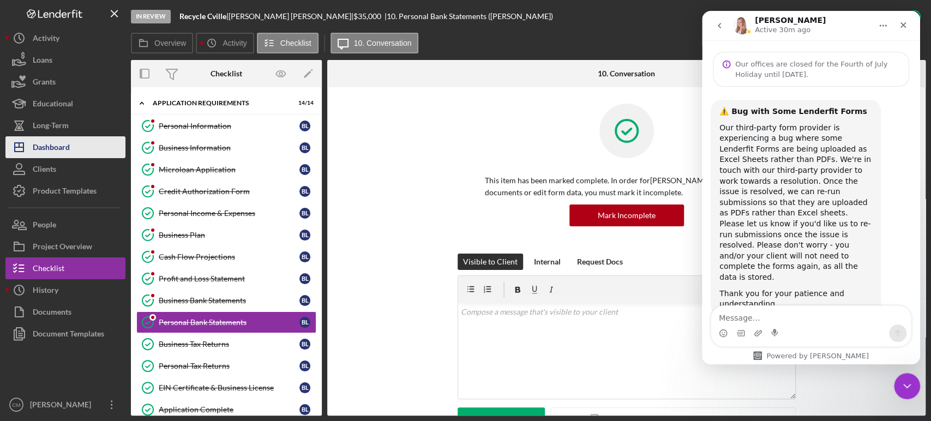
click at [50, 154] on div "Dashboard" at bounding box center [51, 148] width 37 height 25
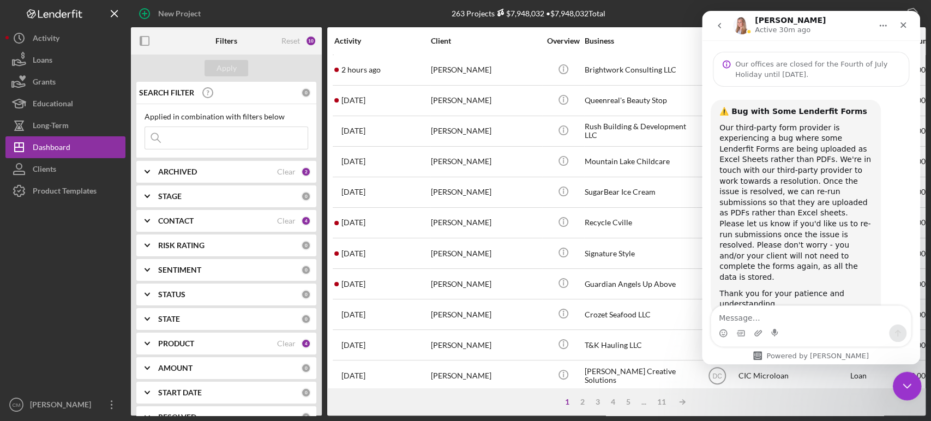
click at [902, 379] on icon "Close Intercom Messenger" at bounding box center [905, 384] width 13 height 13
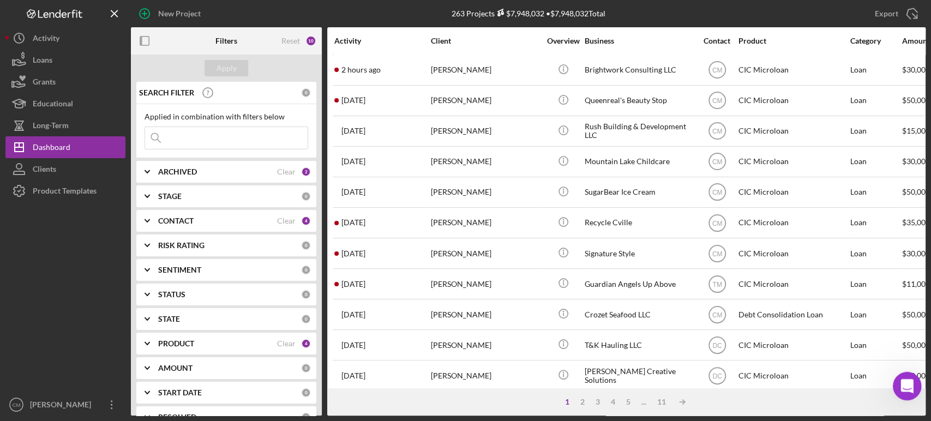
scroll to position [17, 0]
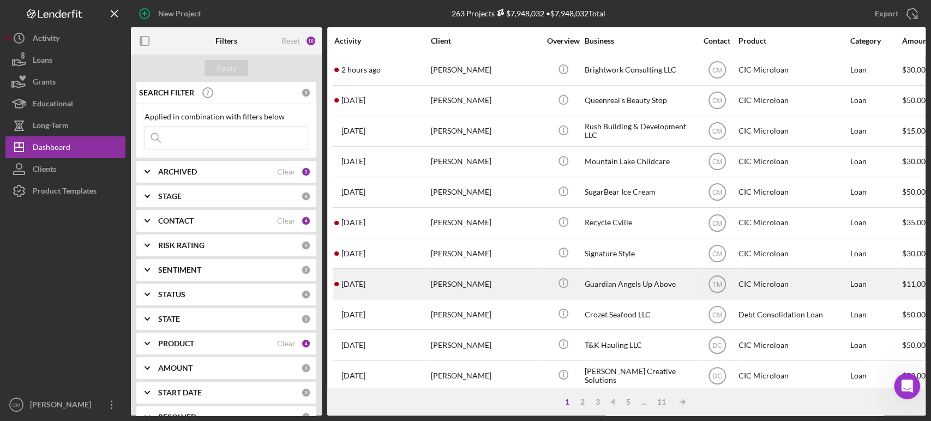
click at [459, 282] on div "[PERSON_NAME]" at bounding box center [485, 283] width 109 height 29
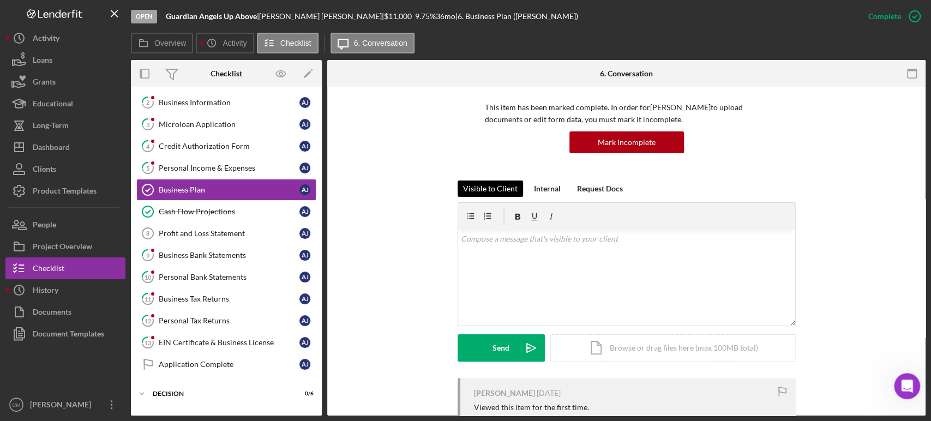
scroll to position [73, 0]
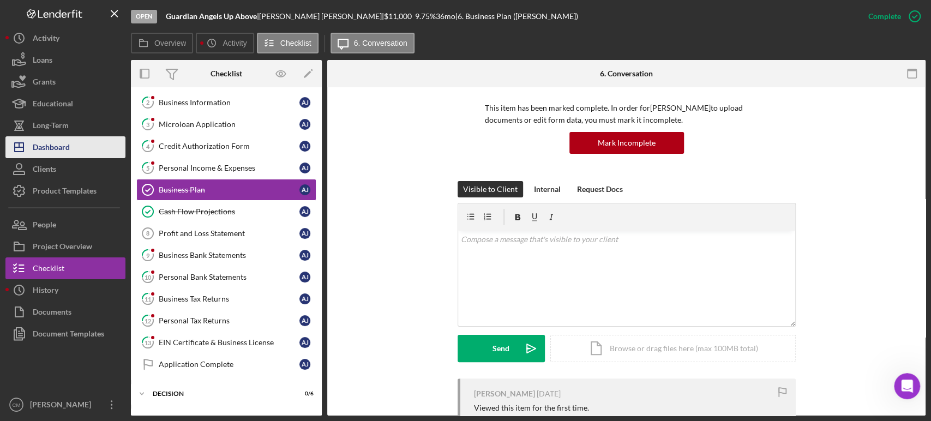
click at [55, 152] on div "Dashboard" at bounding box center [51, 148] width 37 height 25
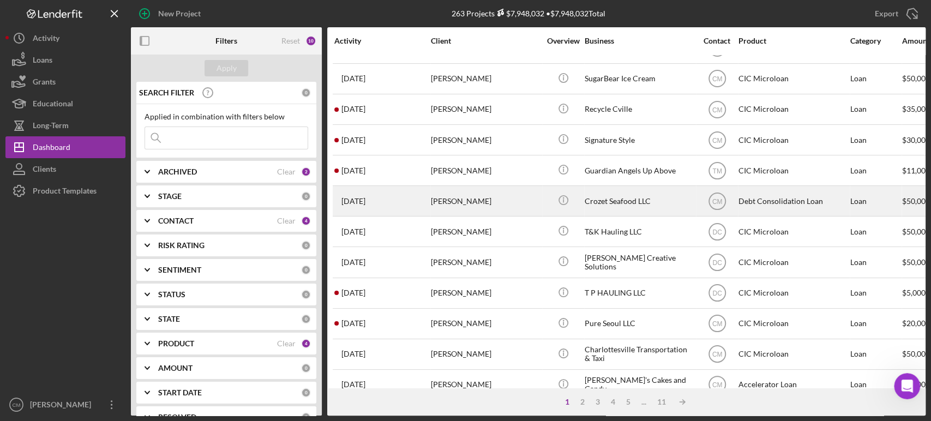
scroll to position [116, 0]
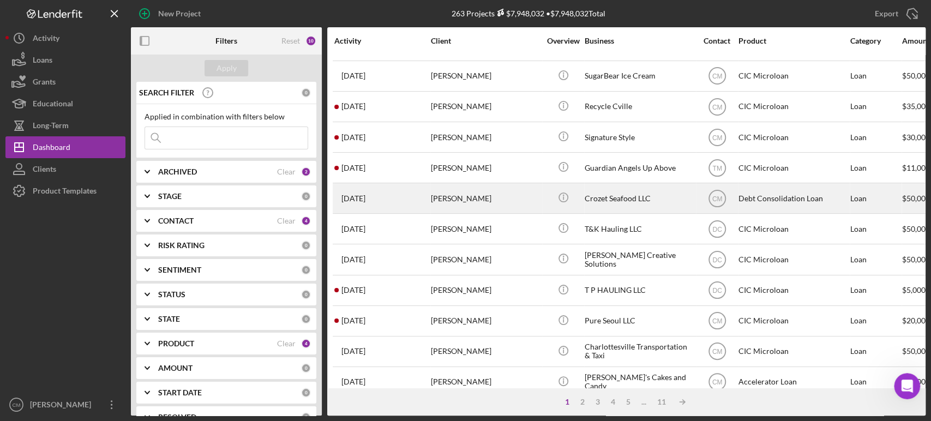
click at [532, 321] on div "[PERSON_NAME]" at bounding box center [485, 320] width 109 height 29
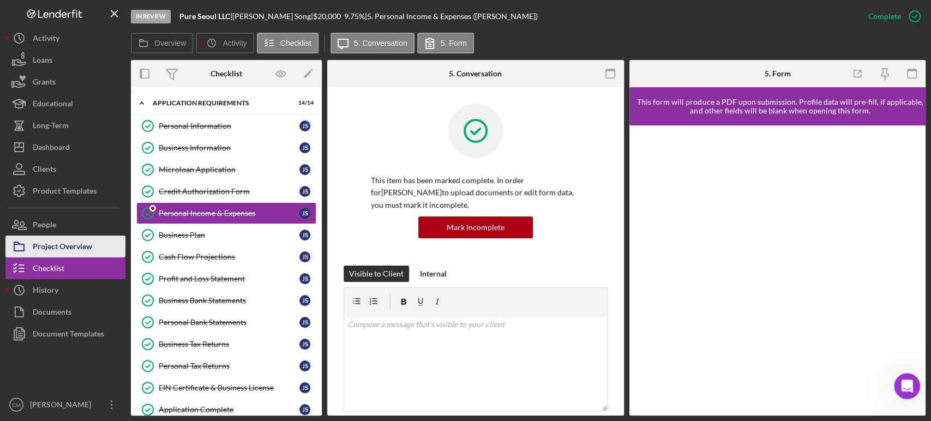
click at [79, 242] on div "Project Overview" at bounding box center [62, 248] width 59 height 25
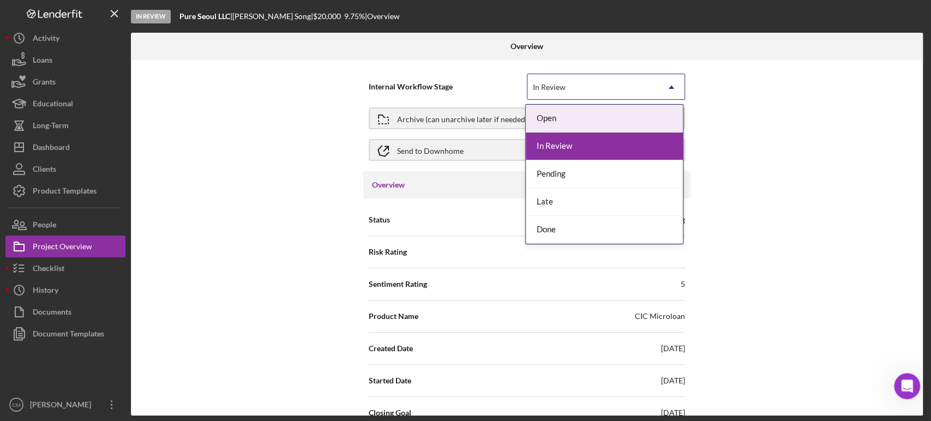
click at [665, 82] on icon "Icon/Dropdown Arrow" at bounding box center [671, 87] width 26 height 26
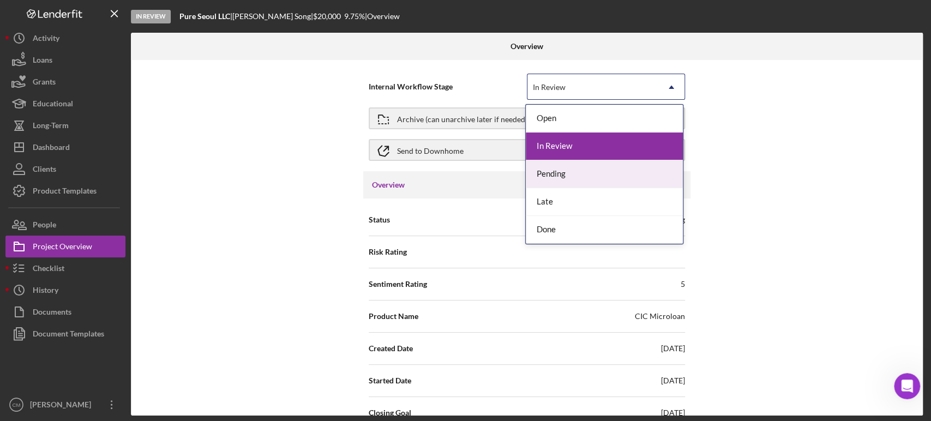
click at [580, 183] on div "Pending" at bounding box center [604, 174] width 157 height 28
